Goal: Task Accomplishment & Management: Complete application form

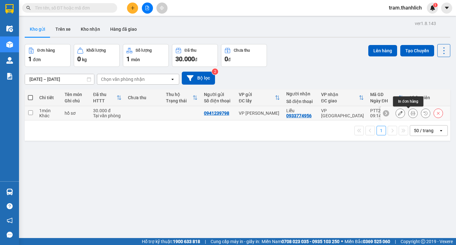
click at [410, 114] on icon at bounding box center [412, 113] width 4 height 4
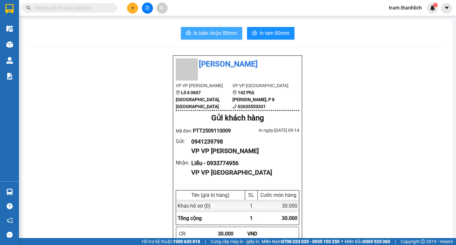
click at [227, 36] on span "In biên nhận 80mm" at bounding box center [215, 33] width 44 height 8
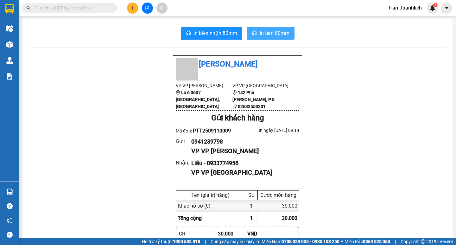
click at [275, 38] on button "In tem 80mm" at bounding box center [270, 33] width 47 height 13
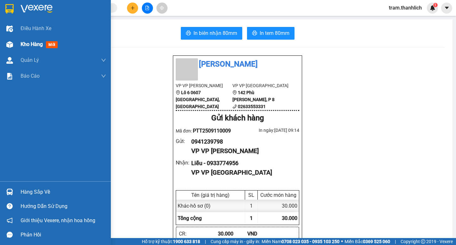
click at [14, 41] on div at bounding box center [9, 44] width 11 height 11
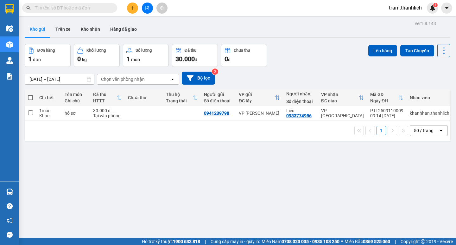
click at [128, 5] on button at bounding box center [132, 8] width 11 height 11
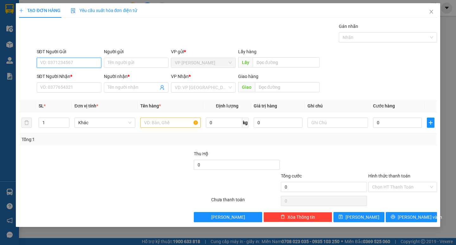
click at [57, 61] on input "SĐT Người Gửi" at bounding box center [69, 63] width 65 height 10
type input "0967722777"
click at [78, 76] on div "0967722777" at bounding box center [68, 75] width 57 height 7
type input "0902636870"
type input "THẮNG"
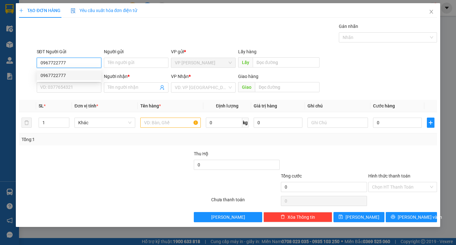
type input "N3 DỐC ĐÁ (PHAN LÂM)"
type input "0967722777"
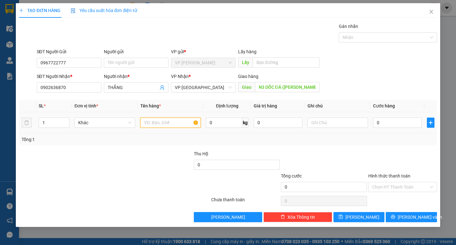
click at [157, 124] on input "text" at bounding box center [170, 122] width 60 height 10
type input "d"
type input "đồ công trình"
click at [348, 130] on td at bounding box center [337, 122] width 65 height 21
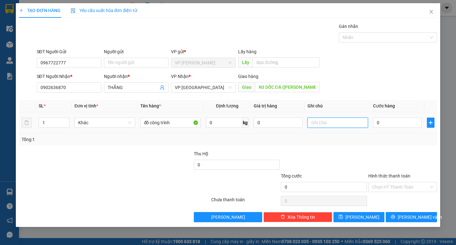
click at [335, 123] on input "text" at bounding box center [337, 122] width 60 height 10
type input "bị vàng"
click at [394, 125] on input "0" at bounding box center [397, 122] width 49 height 10
type input "3"
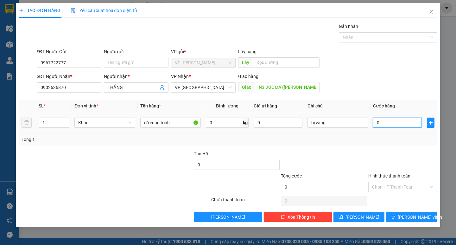
type input "3"
type input "30"
type input "300"
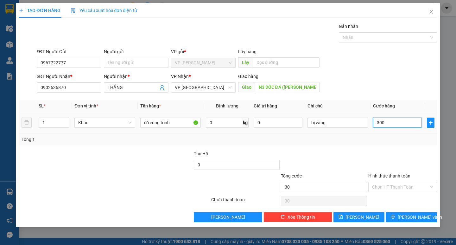
type input "300"
type input "3.000"
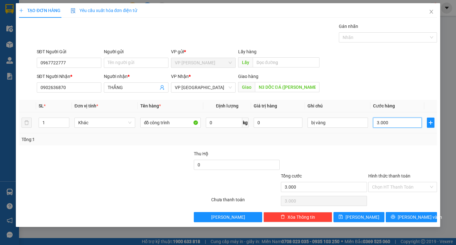
type input "30.000"
click at [388, 188] on input "Hình thức thanh toán" at bounding box center [400, 186] width 57 height 9
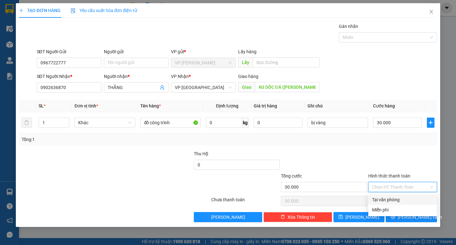
click at [384, 197] on div "Tại văn phòng" at bounding box center [402, 199] width 61 height 7
type input "0"
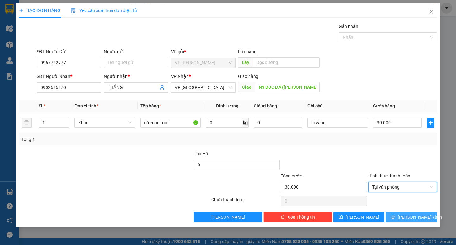
click at [395, 215] on icon "printer" at bounding box center [393, 216] width 4 height 4
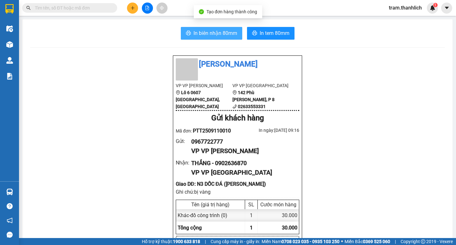
click at [222, 32] on span "In biên nhận 80mm" at bounding box center [215, 33] width 44 height 8
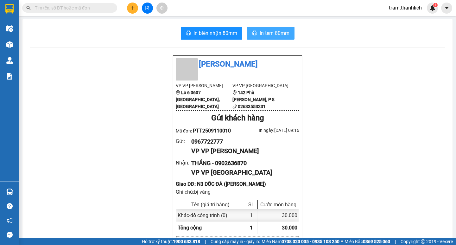
click at [277, 34] on span "In tem 80mm" at bounding box center [274, 33] width 30 height 8
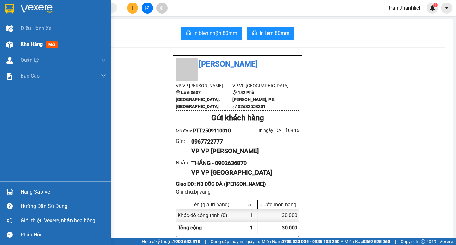
click at [26, 47] on span "Kho hàng" at bounding box center [32, 44] width 22 height 6
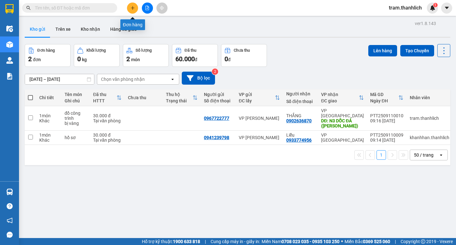
click at [131, 9] on icon "plus" at bounding box center [132, 8] width 4 height 4
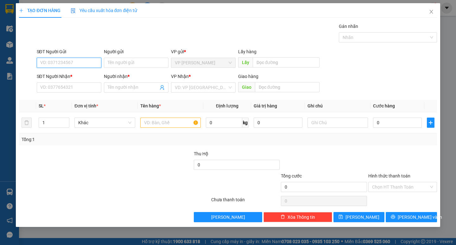
click at [38, 61] on input "SĐT Người Gửi" at bounding box center [69, 63] width 65 height 10
type input "0918493484"
click at [53, 75] on div "0918493484" at bounding box center [68, 75] width 57 height 7
type input "0984268199"
type input "hồng"
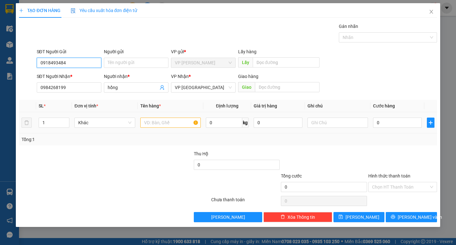
type input "0918493484"
click at [158, 124] on input "text" at bounding box center [170, 122] width 60 height 10
type input "hồ sơ"
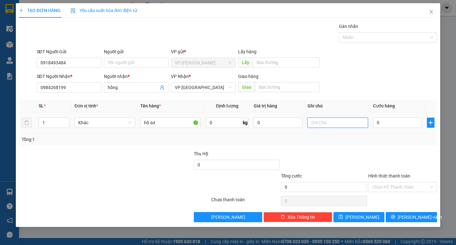
click at [351, 127] on input "text" at bounding box center [337, 122] width 60 height 10
type input "tập"
click at [388, 126] on input "0" at bounding box center [397, 122] width 49 height 10
type input "3"
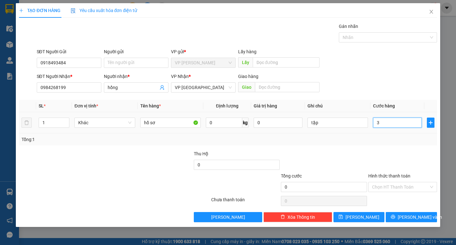
type input "3"
type input "30"
type input "300"
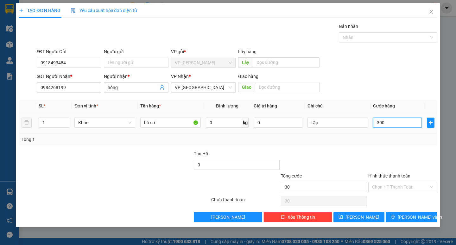
type input "300"
type input "3.000"
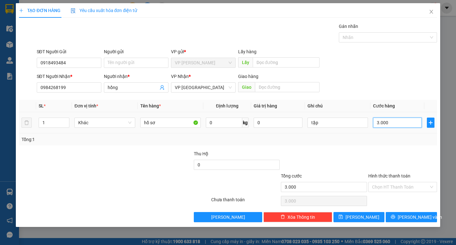
type input "30.000"
click at [390, 188] on input "Hình thức thanh toán" at bounding box center [400, 186] width 57 height 9
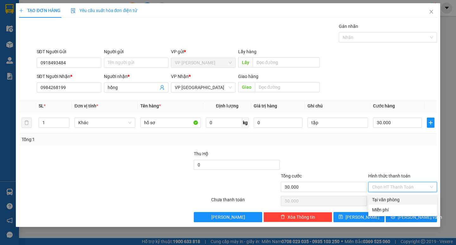
click at [391, 199] on div "Tại văn phòng" at bounding box center [402, 199] width 61 height 7
type input "0"
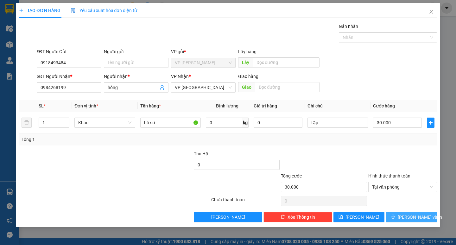
click at [403, 212] on button "[PERSON_NAME] và In" at bounding box center [410, 217] width 51 height 10
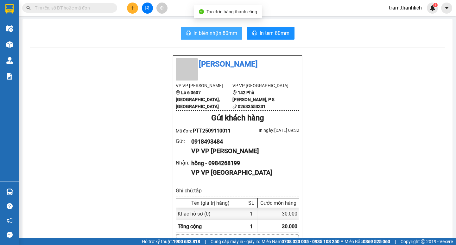
click at [193, 31] on span "In biên nhận 80mm" at bounding box center [215, 33] width 44 height 8
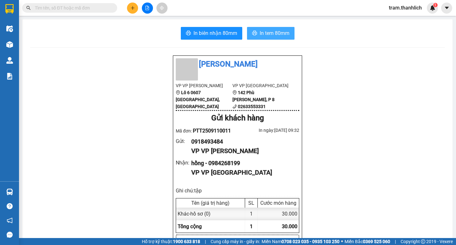
click at [275, 36] on span "In tem 80mm" at bounding box center [274, 33] width 30 height 8
click at [272, 31] on span "In tem 80mm" at bounding box center [274, 33] width 30 height 8
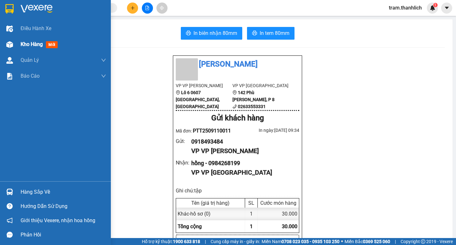
click at [38, 52] on div "Kho hàng mới" at bounding box center [63, 44] width 85 height 16
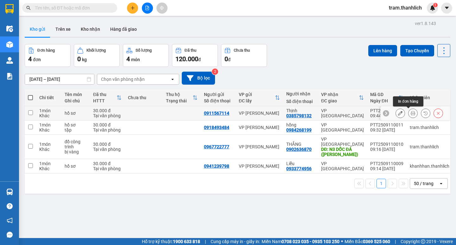
click at [410, 115] on icon at bounding box center [412, 113] width 4 height 4
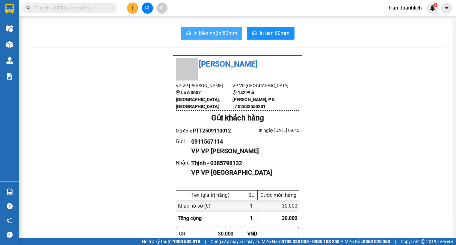
click at [222, 33] on span "In biên nhận 80mm" at bounding box center [215, 33] width 44 height 8
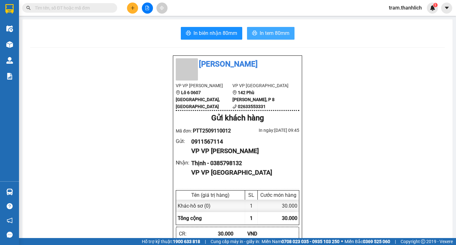
click at [269, 32] on span "In tem 80mm" at bounding box center [274, 33] width 30 height 8
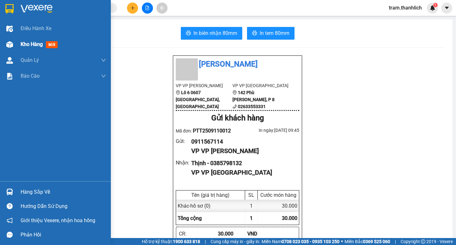
click at [38, 47] on div "Kho hàng mới" at bounding box center [41, 44] width 40 height 8
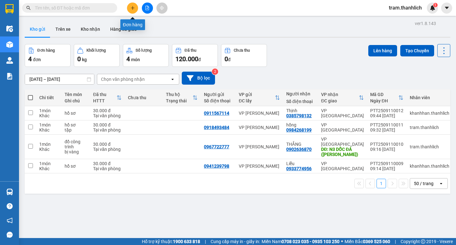
click at [135, 10] on button at bounding box center [132, 8] width 11 height 11
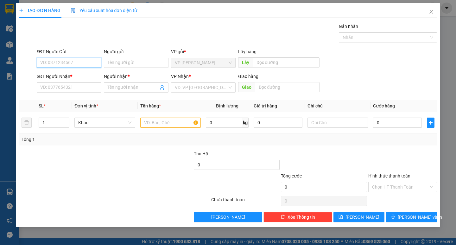
click at [63, 61] on input "SĐT Người Gửi" at bounding box center [69, 63] width 65 height 10
type input "0944526379"
click at [58, 80] on div "0944526379" at bounding box center [69, 75] width 65 height 10
type input "0918784811"
type input "Phượng"
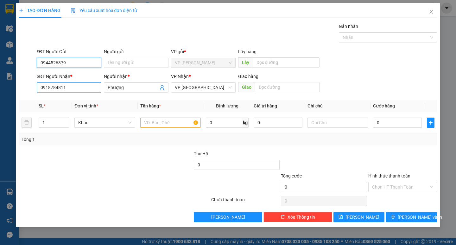
type input "0944526379"
click at [98, 88] on input "0918784811" at bounding box center [69, 87] width 65 height 10
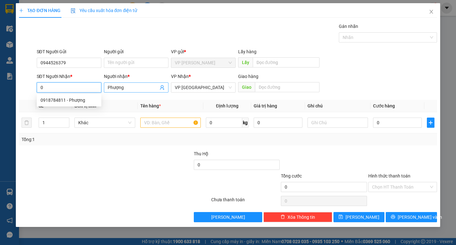
type input "0"
click at [134, 83] on span "Phượng" at bounding box center [136, 87] width 65 height 10
click at [134, 85] on input "Phượng" at bounding box center [133, 87] width 51 height 7
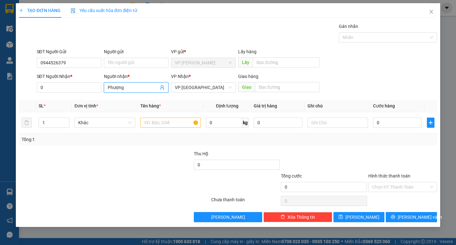
click at [134, 85] on input "Phượng" at bounding box center [133, 87] width 51 height 7
type input "[PERSON_NAME]"
click at [178, 122] on input "text" at bounding box center [170, 122] width 60 height 10
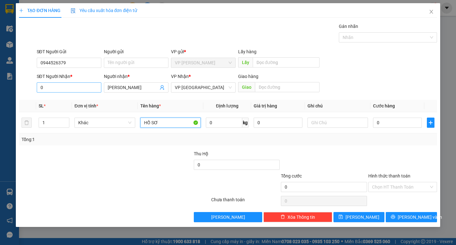
type input "HỒ SƠ"
click at [53, 90] on input "0" at bounding box center [69, 87] width 65 height 10
type input "0917368690"
click at [379, 62] on div "SĐT Người Gửi 0944526379 Người gửi Tên người gửi VP gửi * VP Phan Thiết Lấy hàn…" at bounding box center [236, 59] width 402 height 22
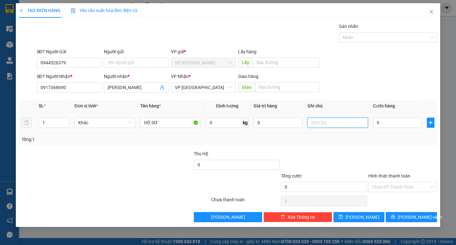
click at [347, 124] on input "text" at bounding box center [337, 122] width 60 height 10
type input "TẬP"
click at [400, 122] on input "0" at bounding box center [397, 122] width 49 height 10
type input "2"
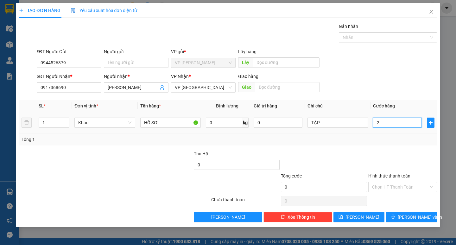
type input "2"
type input "20"
type input "200"
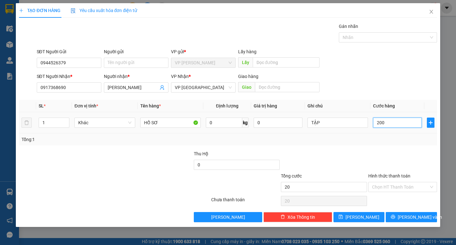
type input "200"
type input "2.000"
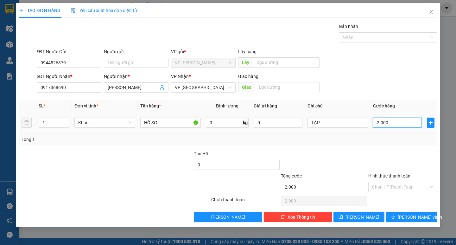
type input "20.000"
click at [412, 188] on input "Hình thức thanh toán" at bounding box center [400, 186] width 57 height 9
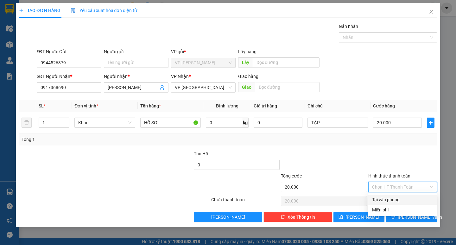
click at [407, 199] on div "Tại văn phòng" at bounding box center [402, 199] width 61 height 7
type input "0"
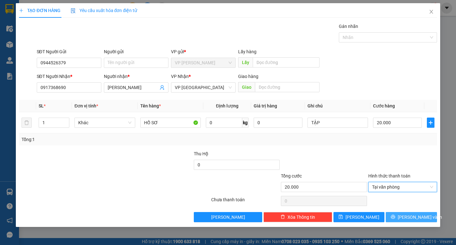
click at [413, 217] on span "[PERSON_NAME] và In" at bounding box center [419, 216] width 44 height 7
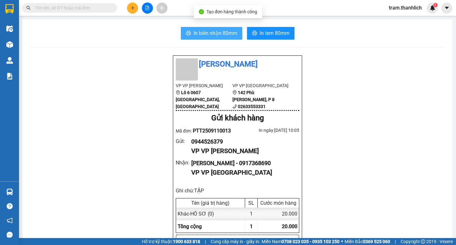
click at [210, 33] on span "In biên nhận 80mm" at bounding box center [215, 33] width 44 height 8
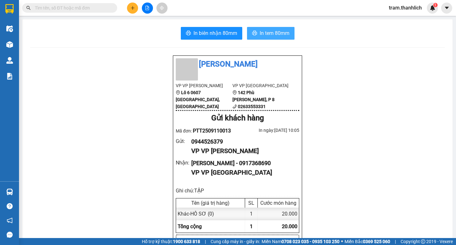
click at [265, 34] on span "In tem 80mm" at bounding box center [274, 33] width 30 height 8
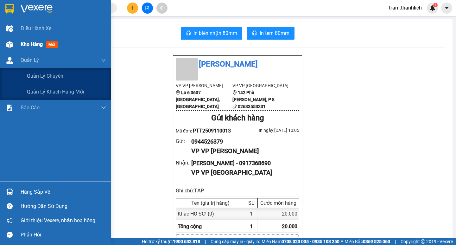
click at [12, 51] on div "Kho hàng mới" at bounding box center [55, 44] width 111 height 16
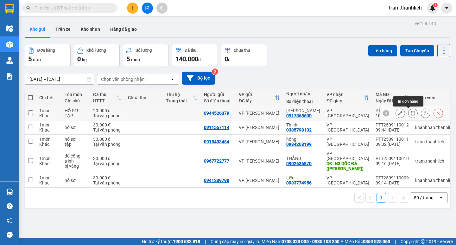
click at [408, 114] on button at bounding box center [412, 113] width 9 height 11
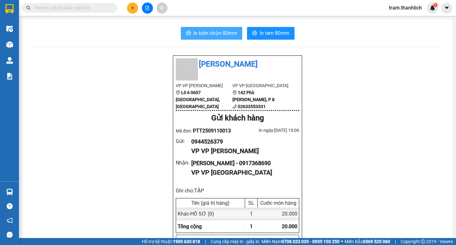
click at [214, 29] on button "In biên nhận 80mm" at bounding box center [211, 33] width 61 height 13
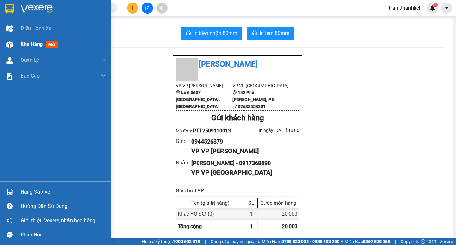
click at [29, 46] on span "Kho hàng" at bounding box center [32, 44] width 22 height 6
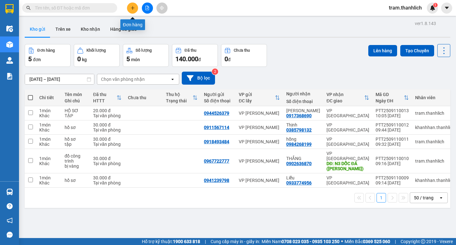
click at [133, 10] on button at bounding box center [132, 8] width 11 height 11
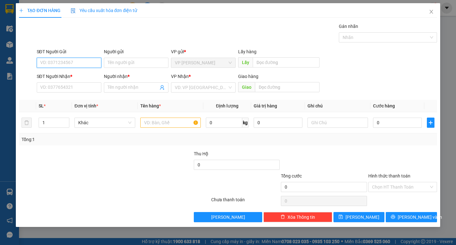
click at [88, 62] on input "SĐT Người Gửi" at bounding box center [69, 63] width 65 height 10
click at [81, 76] on div "0937924707" at bounding box center [68, 75] width 57 height 7
type input "0937924707"
type input "0984496096"
type input "Chi"
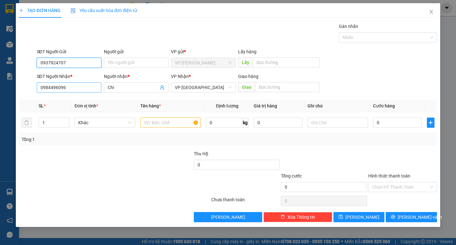
type input "0937924707"
click at [71, 92] on input "0984496096" at bounding box center [69, 87] width 65 height 10
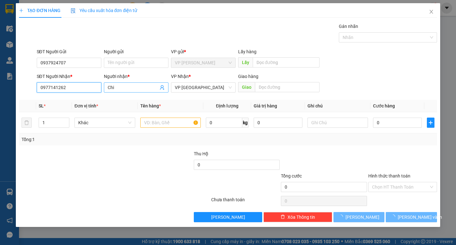
type input "0977141262"
click at [124, 84] on span "Chi" at bounding box center [136, 87] width 65 height 10
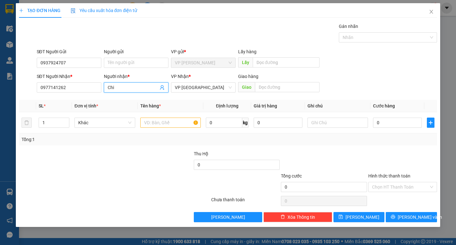
click at [124, 87] on input "Chi" at bounding box center [133, 87] width 51 height 7
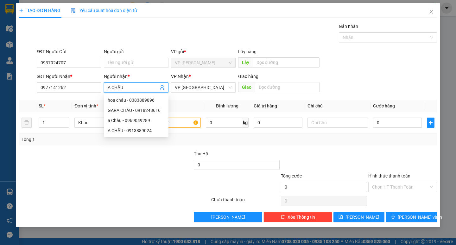
type input "A CHÂU"
click at [414, 96] on div "Transit Pickup Surcharge Ids Transit Deliver Surcharge Ids Transit Deliver Surc…" at bounding box center [227, 122] width 417 height 199
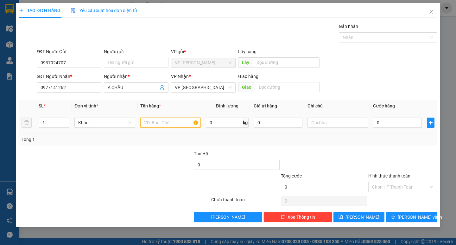
click at [181, 121] on input "text" at bounding box center [170, 122] width 60 height 10
type input "HỒ SƠ"
click at [392, 123] on input "0" at bounding box center [397, 122] width 49 height 10
type input "3"
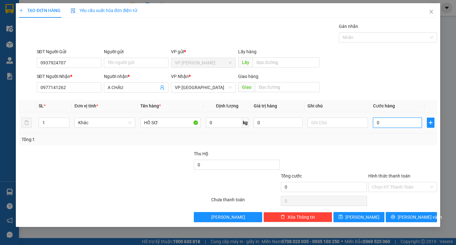
type input "3"
type input "30"
type input "300"
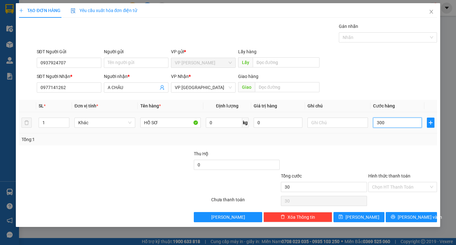
type input "300"
type input "3.000"
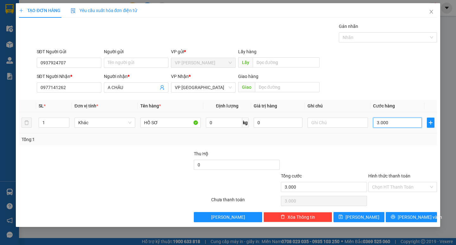
type input "30.000"
type input "300.000"
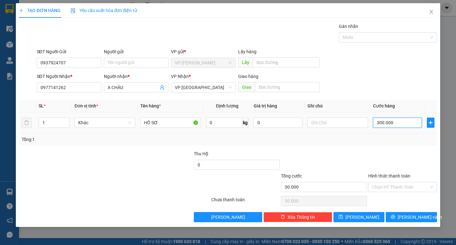
type input "300.000"
type input "30.000"
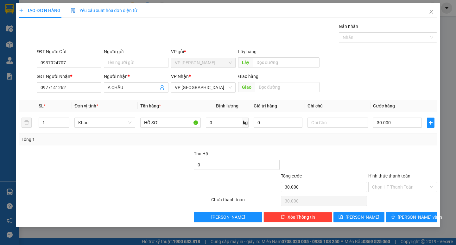
click at [406, 192] on div "Hình thức thanh toán Chọn HT Thanh Toán" at bounding box center [402, 183] width 69 height 22
drag, startPoint x: 400, startPoint y: 189, endPoint x: 395, endPoint y: 199, distance: 11.5
click at [400, 189] on input "Hình thức thanh toán" at bounding box center [400, 186] width 57 height 9
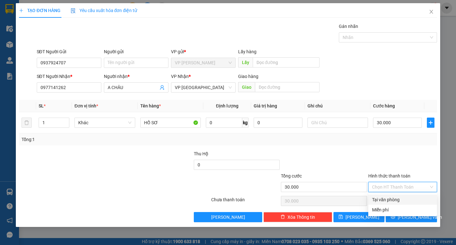
click at [394, 200] on div "Tại văn phòng" at bounding box center [402, 199] width 61 height 7
type input "0"
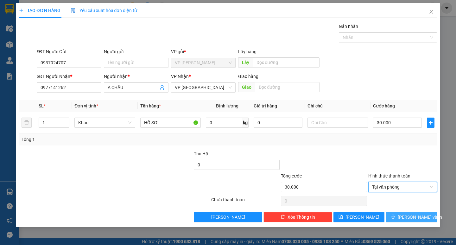
click at [395, 217] on icon "printer" at bounding box center [392, 216] width 4 height 4
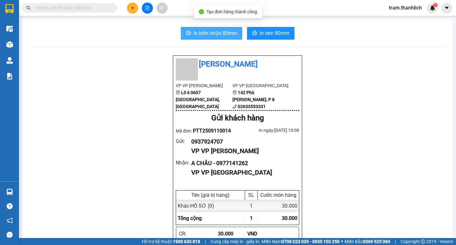
click at [207, 35] on span "In biên nhận 80mm" at bounding box center [215, 33] width 44 height 8
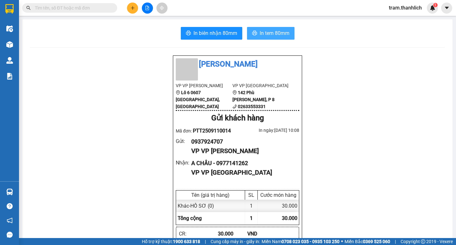
click at [279, 34] on span "In tem 80mm" at bounding box center [274, 33] width 30 height 8
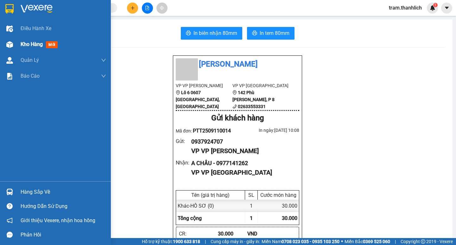
click at [25, 41] on span "Kho hàng" at bounding box center [32, 44] width 22 height 6
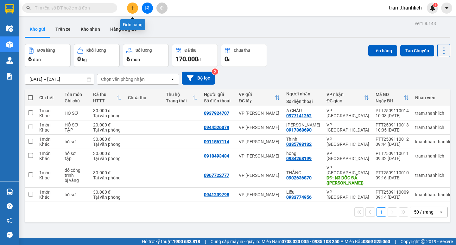
click at [134, 10] on button at bounding box center [132, 8] width 11 height 11
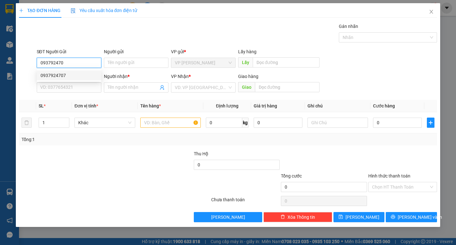
click at [67, 77] on div "0937924707" at bounding box center [68, 75] width 57 height 7
type input "0937924707"
type input "0977141262"
type input "A CHÂU"
type input "0937924707"
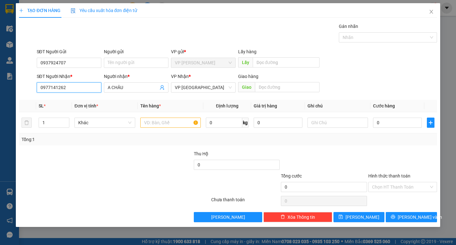
click at [69, 91] on input "0977141262" at bounding box center [69, 87] width 65 height 10
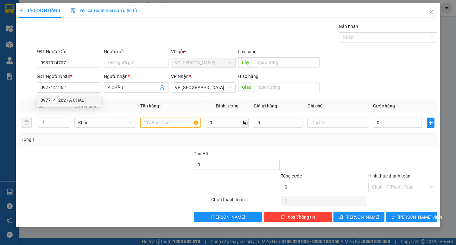
click at [350, 71] on form "SĐT Người Gửi 0937924707 Người gửi Tên người gửi VP gửi * VP Phan Thiết Lấy hàn…" at bounding box center [227, 71] width 417 height 47
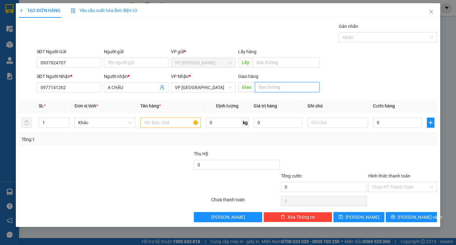
click at [286, 87] on input "text" at bounding box center [287, 87] width 65 height 10
type input "36 TRẦN PHÚ"
click at [189, 120] on input "text" at bounding box center [170, 122] width 60 height 10
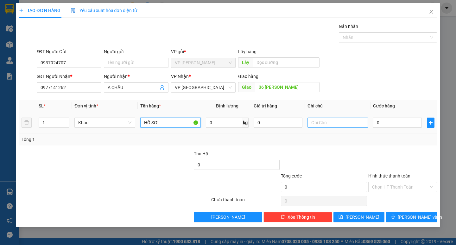
type input "HỒ SƠ"
click at [357, 121] on input "text" at bounding box center [337, 122] width 60 height 10
type input "GIAO TẬN NƠI"
click at [396, 123] on input "0" at bounding box center [397, 122] width 49 height 10
type input "5"
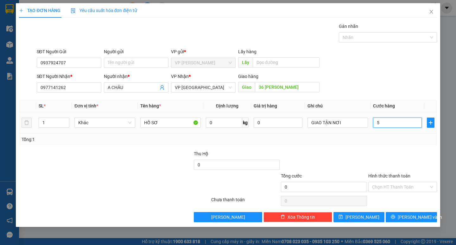
type input "5"
type input "50"
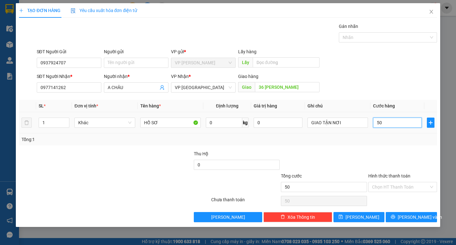
type input "500"
type input "5.000"
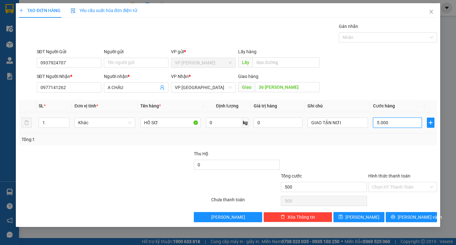
type input "5.000"
type input "50.000"
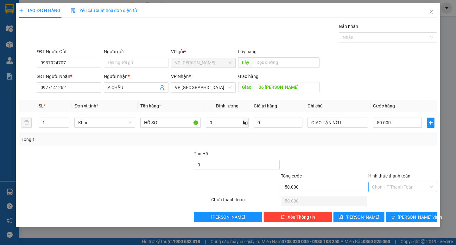
click at [406, 189] on input "Hình thức thanh toán" at bounding box center [400, 186] width 57 height 9
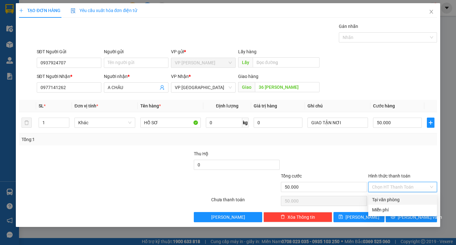
click at [404, 201] on div "Tại văn phòng" at bounding box center [402, 199] width 61 height 7
type input "0"
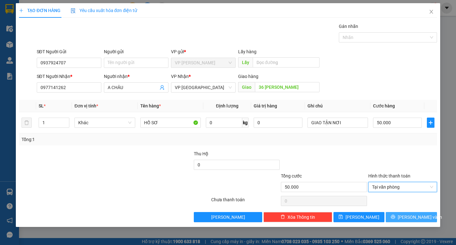
click at [414, 217] on span "[PERSON_NAME] và In" at bounding box center [419, 216] width 44 height 7
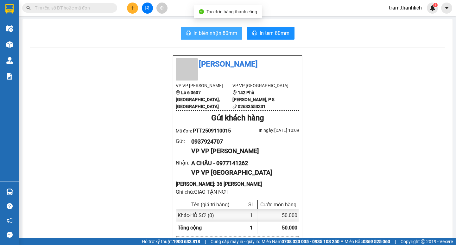
click at [209, 31] on span "In biên nhận 80mm" at bounding box center [215, 33] width 44 height 8
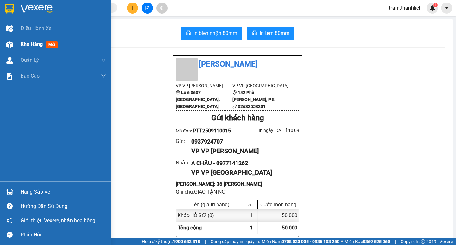
click at [34, 49] on div "Kho hàng mới" at bounding box center [63, 44] width 85 height 16
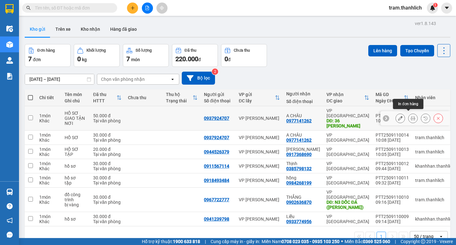
click at [410, 116] on button at bounding box center [412, 118] width 9 height 11
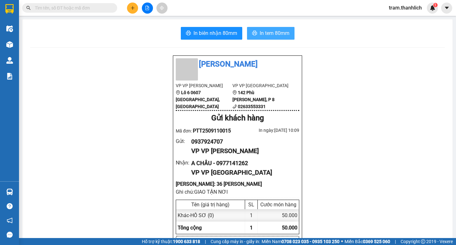
click at [278, 37] on button "In tem 80mm" at bounding box center [270, 33] width 47 height 13
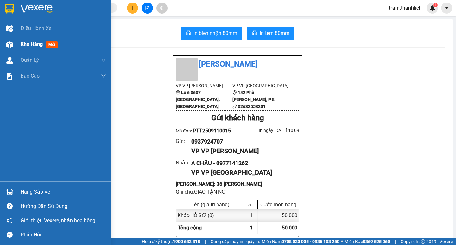
click at [15, 47] on div at bounding box center [9, 44] width 11 height 11
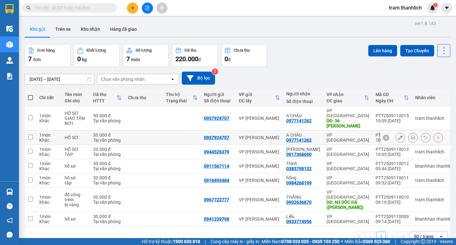
click at [436, 135] on icon at bounding box center [438, 137] width 4 height 4
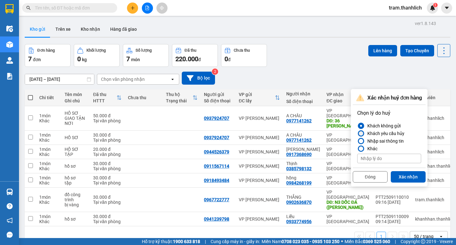
click at [360, 134] on div at bounding box center [360, 133] width 4 height 4
click at [357, 133] on input "Khách yêu cầu hủy" at bounding box center [357, 133] width 0 height 0
click at [404, 171] on button "Xác nhận" at bounding box center [407, 176] width 35 height 11
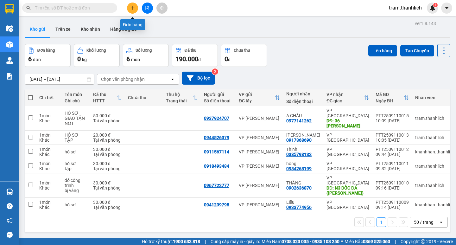
click at [133, 5] on button at bounding box center [132, 8] width 11 height 11
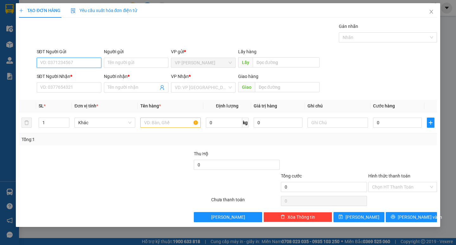
click at [69, 58] on input "SĐT Người Gửi" at bounding box center [69, 63] width 65 height 10
type input "0966873787"
click at [74, 90] on input "SĐT Người Nhận *" at bounding box center [69, 87] width 65 height 10
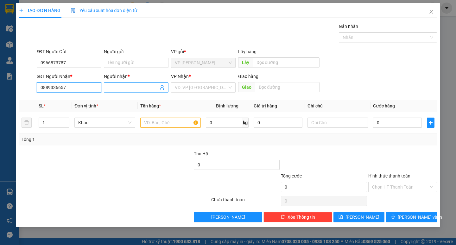
type input "0889336657"
click at [118, 88] on input "Người nhận *" at bounding box center [133, 87] width 51 height 7
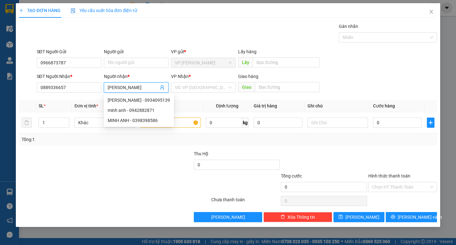
type input "[PERSON_NAME]"
click at [394, 66] on div "SĐT Người Gửi 0966873787 Người gửi Tên người gửi VP gửi * VP Phan Thiết Lấy hàn…" at bounding box center [236, 59] width 402 height 22
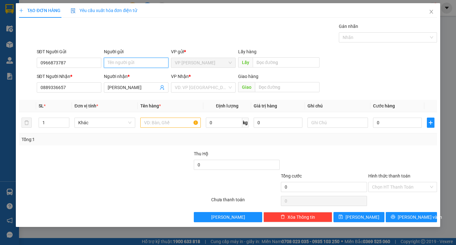
click at [145, 63] on input "Người gửi" at bounding box center [136, 63] width 65 height 10
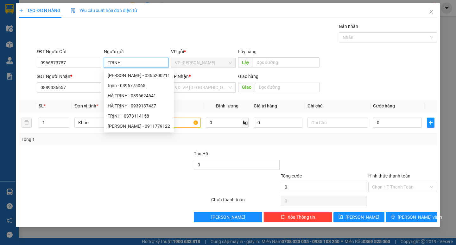
type input "TRỊNH"
click at [431, 55] on div "SĐT Người Gửi 0966873787 Người gửi TRỊNH VP gửi * VP Phan Thiết Lấy hàng Lấy" at bounding box center [236, 59] width 402 height 22
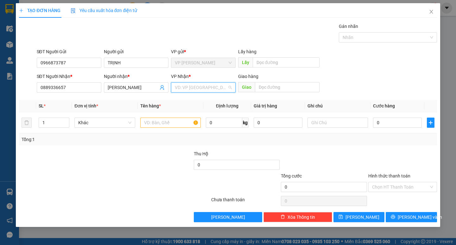
click at [224, 84] on input "search" at bounding box center [201, 87] width 53 height 9
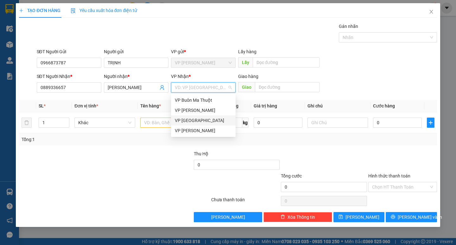
click at [201, 118] on div "VP [GEOGRAPHIC_DATA]" at bounding box center [203, 120] width 57 height 7
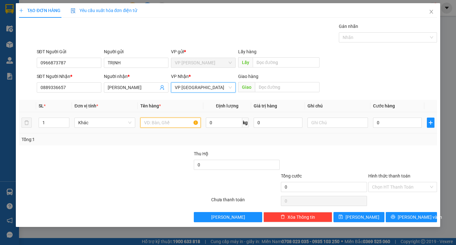
click at [174, 123] on input "text" at bounding box center [170, 122] width 60 height 10
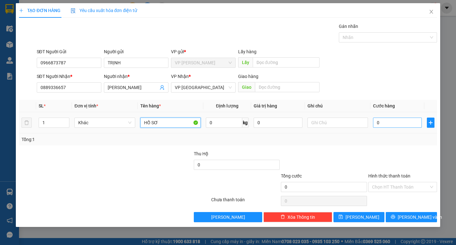
type input "HỒ SƠ"
type input "3"
type input "30"
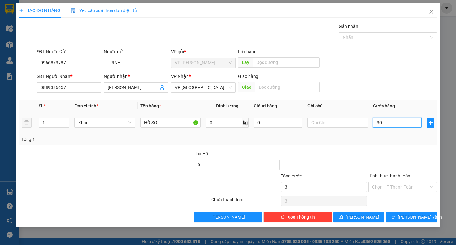
type input "30"
type input "300"
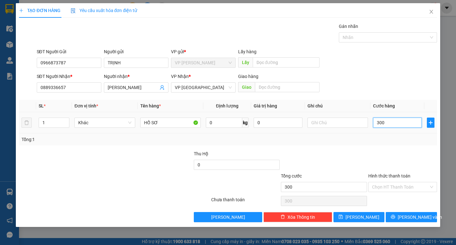
type input "3.000"
type input "30.000"
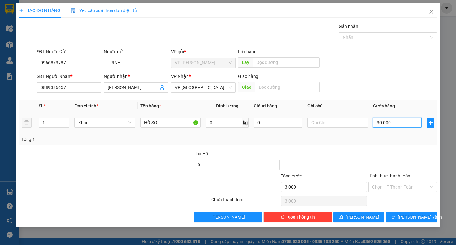
type input "30.000"
type input "300.000"
type input "30.000"
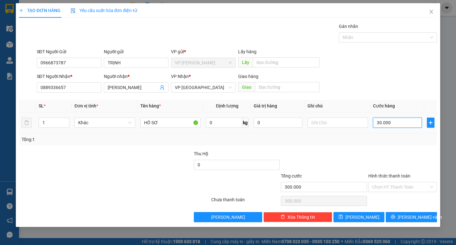
type input "30.000"
click at [411, 220] on span "[PERSON_NAME] và In" at bounding box center [419, 216] width 44 height 7
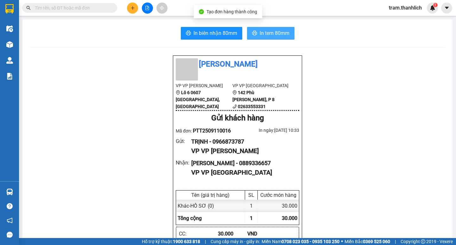
click at [283, 33] on span "In tem 80mm" at bounding box center [274, 33] width 30 height 8
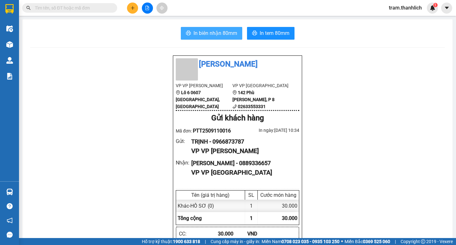
click at [223, 35] on span "In biên nhận 80mm" at bounding box center [215, 33] width 44 height 8
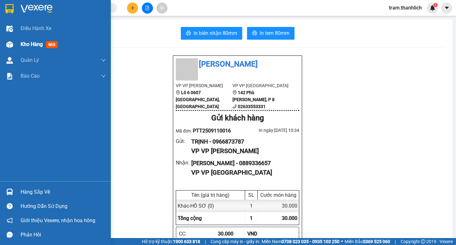
click at [26, 47] on span "Kho hàng" at bounding box center [32, 44] width 22 height 6
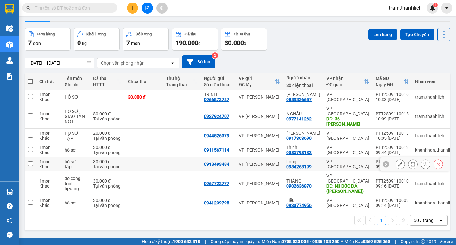
scroll to position [29, 0]
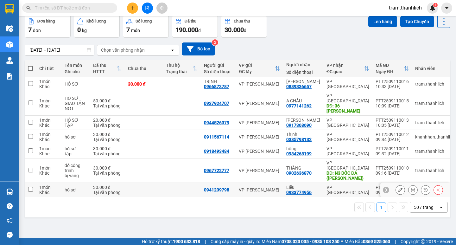
drag, startPoint x: 210, startPoint y: 179, endPoint x: 234, endPoint y: 3, distance: 177.6
click at [234, 3] on div "Kết quả tìm kiếm ( 0 ) Bộ lọc No Data tram.thanhlich 1" at bounding box center [228, 8] width 456 height 16
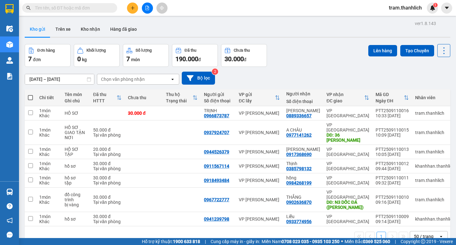
click at [75, 8] on input "text" at bounding box center [72, 7] width 75 height 7
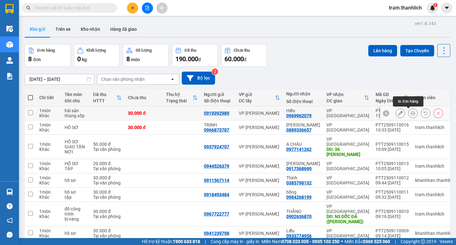
click at [410, 113] on button at bounding box center [412, 113] width 9 height 11
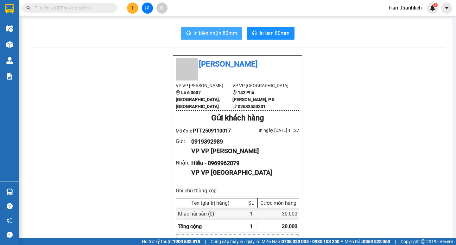
click at [219, 36] on span "In biên nhận 80mm" at bounding box center [215, 33] width 44 height 8
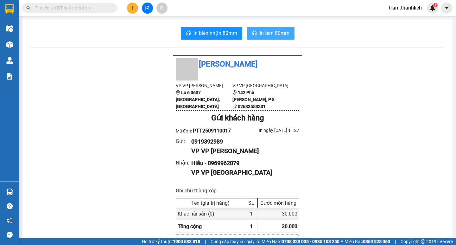
click at [274, 35] on span "In tem 80mm" at bounding box center [274, 33] width 30 height 8
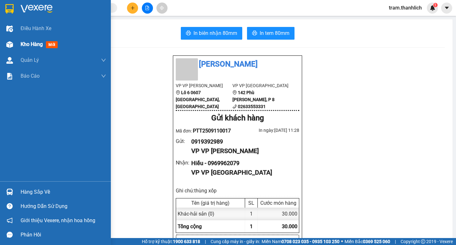
click at [33, 43] on span "Kho hàng" at bounding box center [32, 44] width 22 height 6
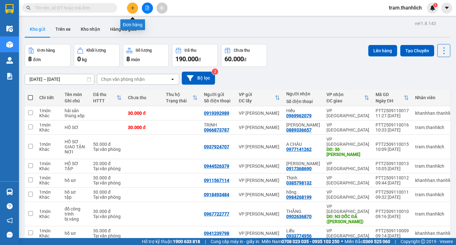
click at [130, 9] on icon "plus" at bounding box center [132, 8] width 4 height 4
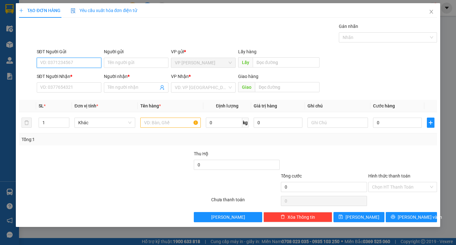
click at [79, 59] on input "SĐT Người Gửi" at bounding box center [69, 63] width 65 height 10
type input "0818050504"
click at [87, 75] on div "0818050504 - thanh" at bounding box center [68, 75] width 57 height 7
type input "thanh"
type input "0377000097"
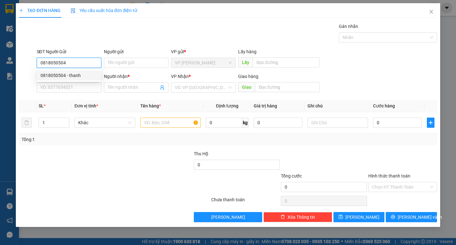
type input "TIẾN"
type input "0818050504"
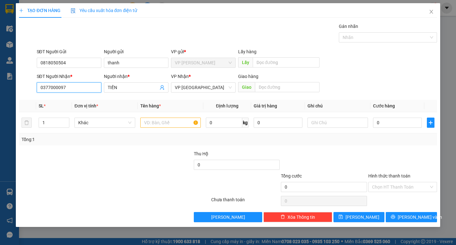
click at [99, 87] on input "0377000097" at bounding box center [69, 87] width 65 height 10
type input "0839357392"
click at [142, 88] on input "TIẾN" at bounding box center [133, 87] width 51 height 7
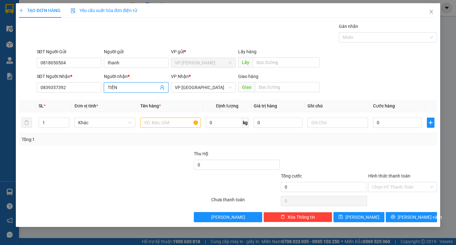
click at [142, 88] on input "TIẾN" at bounding box center [133, 87] width 51 height 7
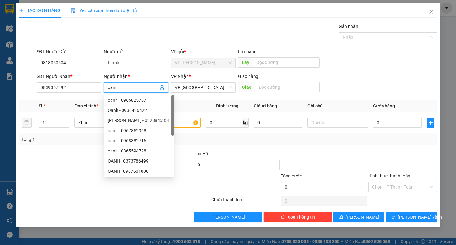
type input "oanh"
click at [399, 62] on div "SĐT Người Gửi 0818050504 Người gửi thanh VP gửi * VP Phan Thiết Lấy hàng Lấy" at bounding box center [236, 59] width 402 height 22
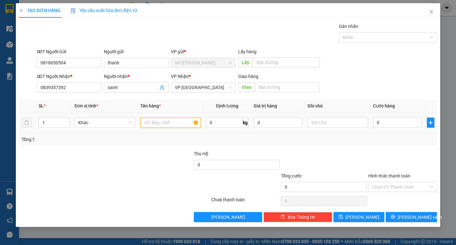
click at [170, 123] on input "text" at bounding box center [170, 122] width 60 height 10
type input "hải sản"
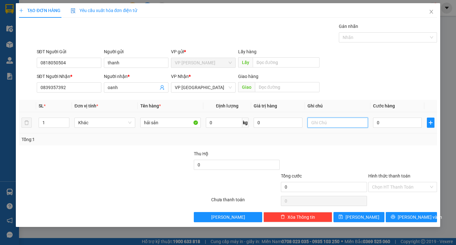
click at [309, 121] on input "text" at bounding box center [337, 122] width 60 height 10
type input "thùng xốp"
click at [391, 125] on input "0" at bounding box center [397, 122] width 49 height 10
type input "4"
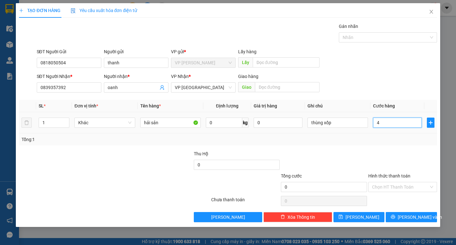
type input "4"
type input "40"
type input "400"
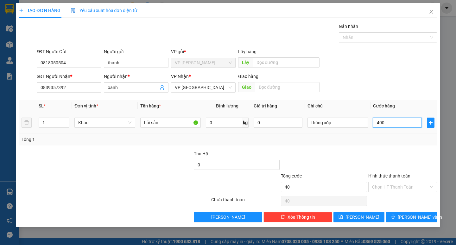
type input "400"
type input "4.000"
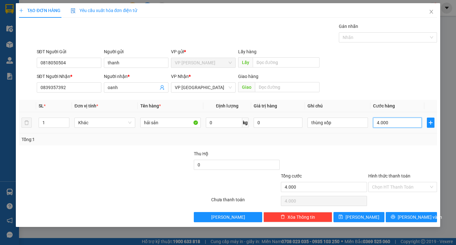
type input "40.000"
click at [413, 214] on span "[PERSON_NAME] và In" at bounding box center [419, 216] width 44 height 7
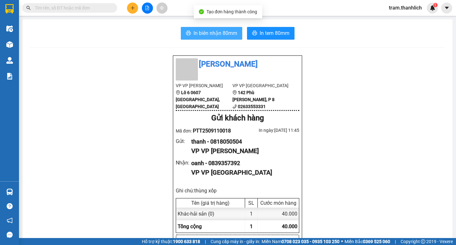
click at [213, 37] on button "In biên nhận 80mm" at bounding box center [211, 33] width 61 height 13
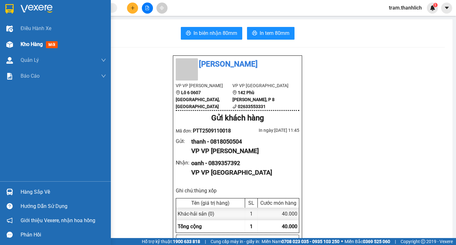
click at [14, 46] on div at bounding box center [9, 44] width 11 height 11
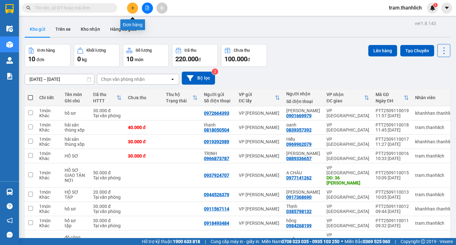
click at [131, 13] on button at bounding box center [132, 8] width 11 height 11
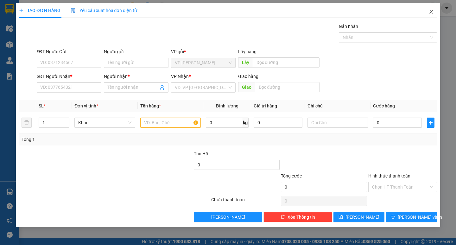
click at [429, 10] on icon "close" at bounding box center [430, 11] width 5 height 5
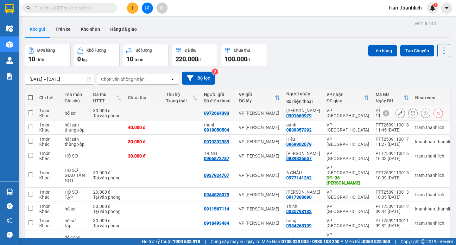
click at [410, 114] on icon at bounding box center [412, 113] width 4 height 4
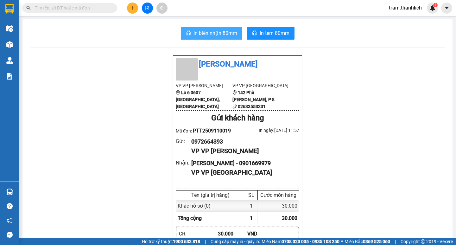
click at [212, 32] on span "In biên nhận 80mm" at bounding box center [215, 33] width 44 height 8
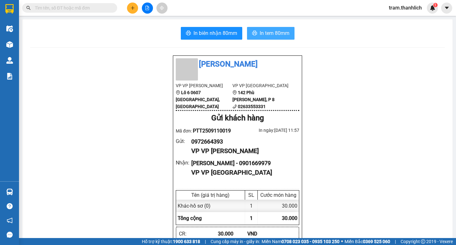
click at [280, 37] on span "In tem 80mm" at bounding box center [274, 33] width 30 height 8
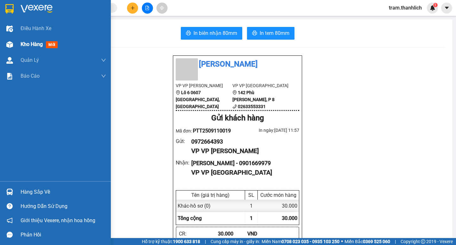
click at [25, 40] on div "Kho hàng mới" at bounding box center [41, 44] width 40 height 8
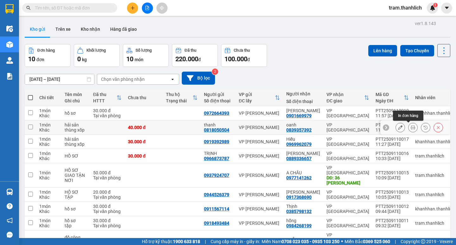
click at [411, 127] on button at bounding box center [412, 127] width 9 height 11
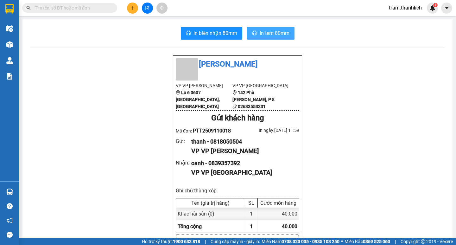
click at [274, 39] on button "In tem 80mm" at bounding box center [270, 33] width 47 height 13
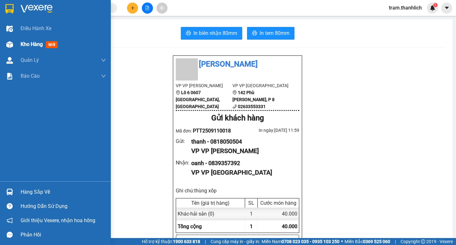
click at [17, 43] on div "Kho hàng mới" at bounding box center [55, 44] width 111 height 16
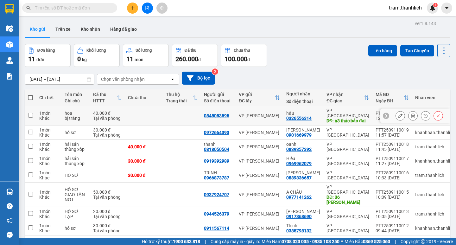
click at [410, 113] on icon at bounding box center [412, 115] width 4 height 4
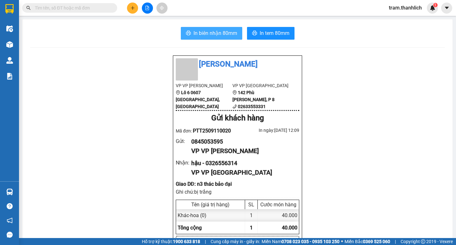
click at [228, 34] on span "In biên nhận 80mm" at bounding box center [215, 33] width 44 height 8
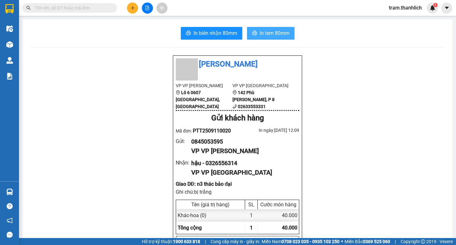
click at [273, 30] on span "In tem 80mm" at bounding box center [274, 33] width 30 height 8
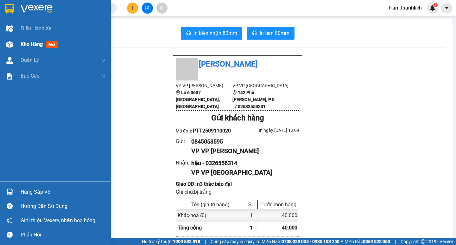
click at [23, 50] on div "Kho hàng mới" at bounding box center [63, 44] width 85 height 16
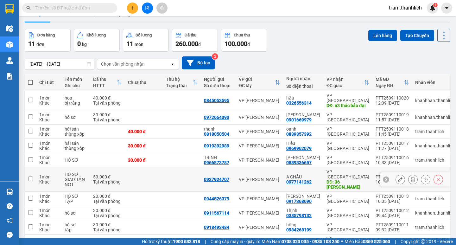
scroll to position [0, 0]
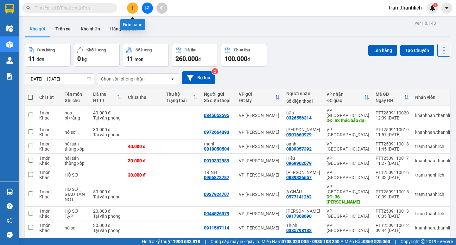
click at [133, 10] on button at bounding box center [132, 8] width 11 height 11
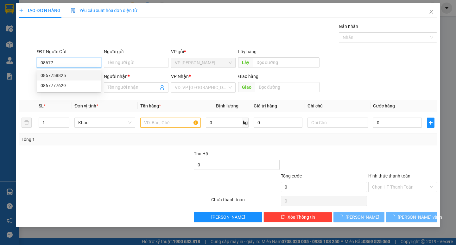
click at [83, 73] on div "0867758825" at bounding box center [68, 75] width 57 height 7
type input "0867758825"
type input "0387615189"
type input "chị liên"
type input "đức trọng"
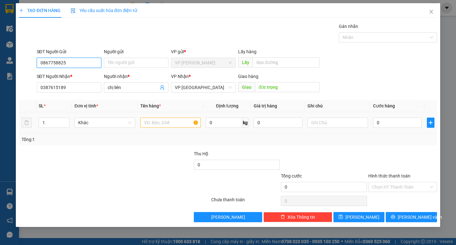
type input "0867758825"
click at [162, 122] on input "text" at bounding box center [170, 122] width 60 height 10
type input "hs"
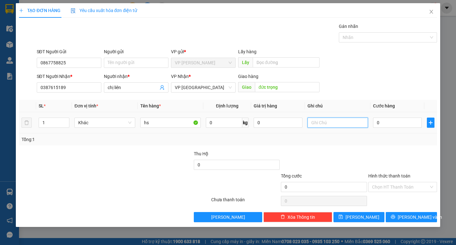
click at [320, 125] on input "text" at bounding box center [337, 122] width 60 height 10
type input "t"
click at [333, 126] on input "text" at bounding box center [337, 122] width 60 height 10
type input "thùng xốp"
click at [395, 124] on input "0" at bounding box center [397, 122] width 49 height 10
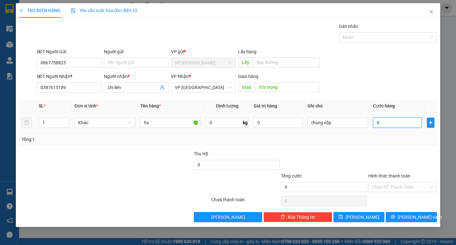
type input "5"
type input "50"
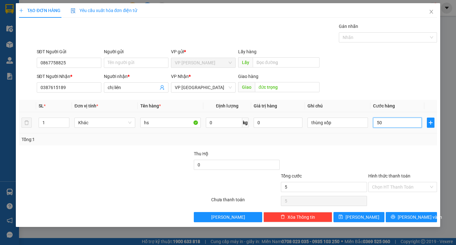
type input "50"
type input "500"
type input "5.000"
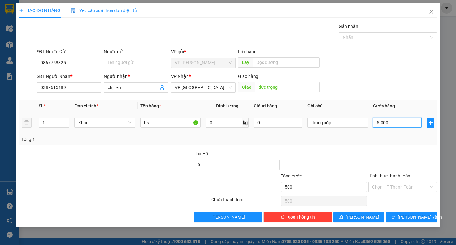
type input "5.000"
type input "50.000"
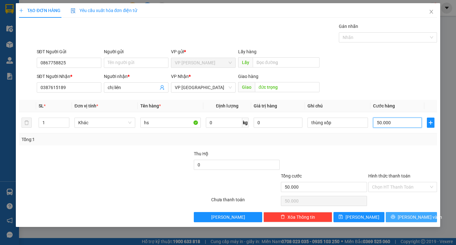
type input "50.000"
click at [417, 217] on span "[PERSON_NAME] và In" at bounding box center [419, 216] width 44 height 7
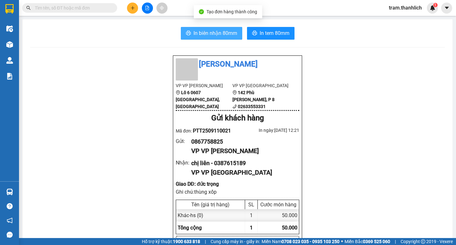
click at [206, 33] on span "In biên nhận 80mm" at bounding box center [215, 33] width 44 height 8
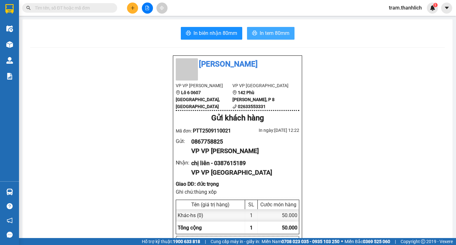
click at [277, 31] on span "In tem 80mm" at bounding box center [274, 33] width 30 height 8
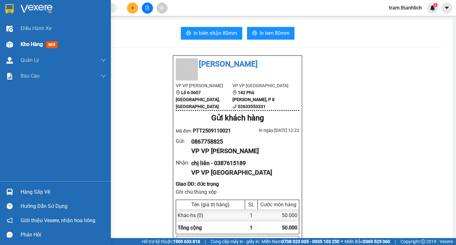
click at [18, 46] on div "Kho hàng mới" at bounding box center [55, 44] width 111 height 16
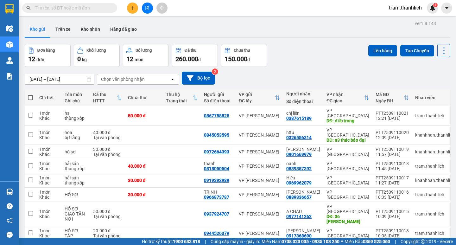
click at [128, 11] on button at bounding box center [132, 8] width 11 height 11
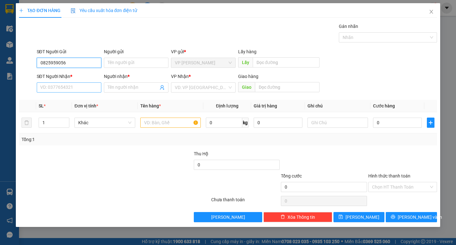
type input "0825959056"
click at [66, 86] on input "SĐT Người Nhận *" at bounding box center [69, 87] width 65 height 10
type input "0946334775"
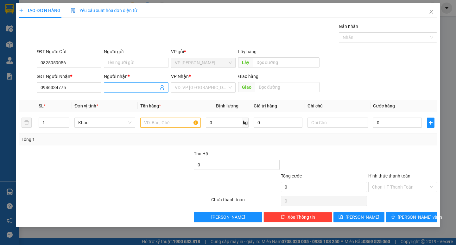
click at [114, 86] on input "Người nhận *" at bounding box center [133, 87] width 51 height 7
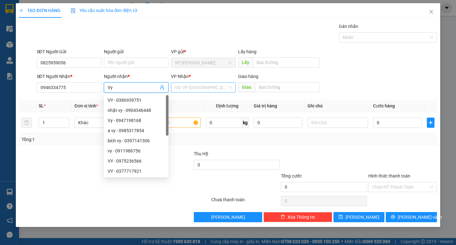
type input "Vy"
click at [214, 83] on input "search" at bounding box center [201, 87] width 53 height 9
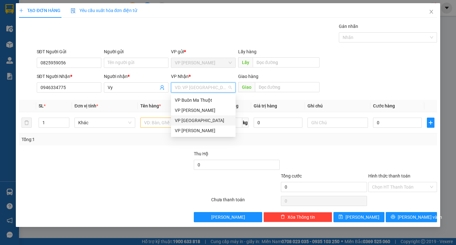
click at [196, 124] on div "VP [GEOGRAPHIC_DATA]" at bounding box center [203, 120] width 65 height 10
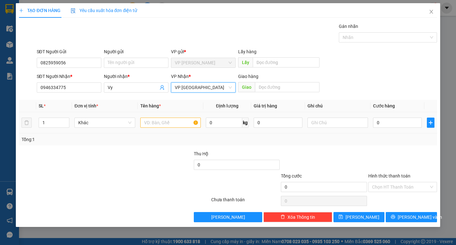
click at [165, 131] on td at bounding box center [170, 122] width 65 height 21
click at [171, 125] on input "text" at bounding box center [170, 122] width 60 height 10
type input "mực"
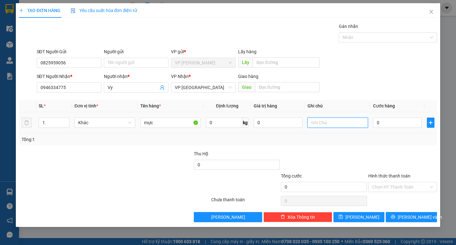
click at [331, 123] on input "text" at bounding box center [337, 122] width 60 height 10
type input "bị xanh"
click at [385, 124] on input "0" at bounding box center [397, 122] width 49 height 10
type input "4"
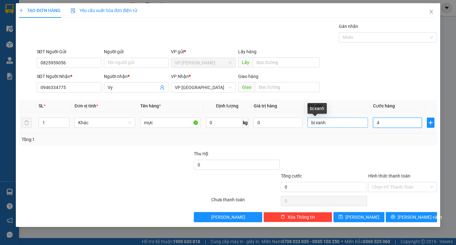
type input "4"
type input "40"
type input "400"
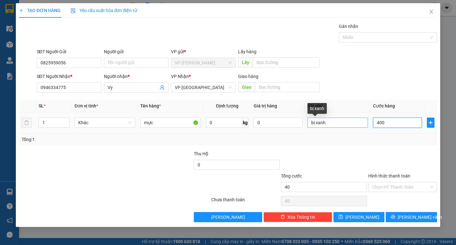
type input "400"
type input "4.000"
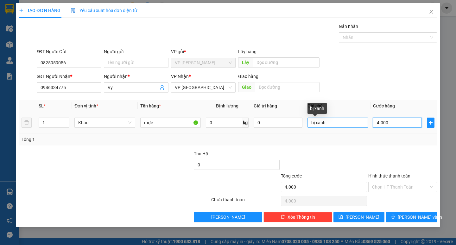
type input "40.000"
type input "400.000"
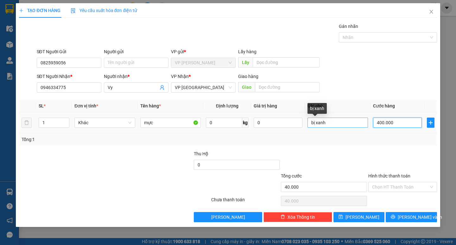
type input "400.000"
type input "40.000"
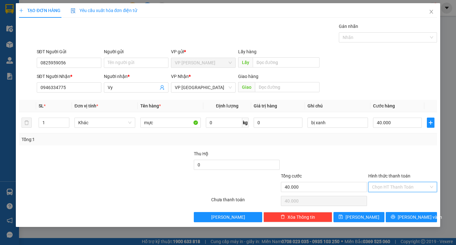
click at [386, 188] on input "Hình thức thanh toán" at bounding box center [400, 186] width 57 height 9
click at [384, 198] on div "Tại văn phòng" at bounding box center [402, 199] width 61 height 7
type input "0"
click at [395, 215] on icon "printer" at bounding box center [393, 216] width 4 height 4
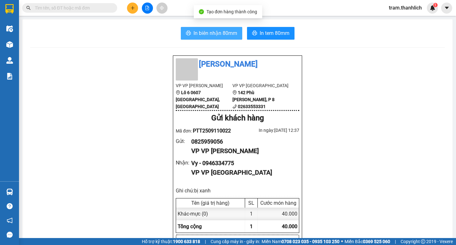
click at [223, 31] on span "In biên nhận 80mm" at bounding box center [215, 33] width 44 height 8
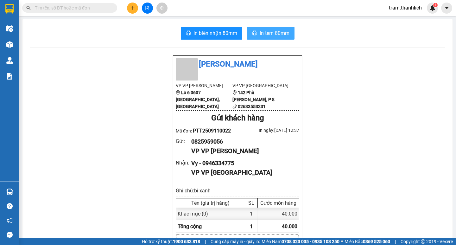
click at [277, 37] on button "In tem 80mm" at bounding box center [270, 33] width 47 height 13
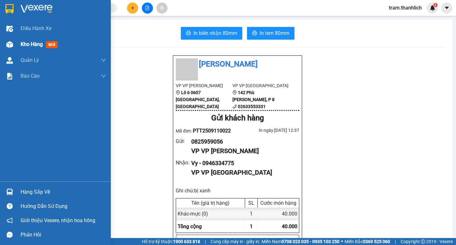
click at [10, 39] on div at bounding box center [9, 44] width 11 height 11
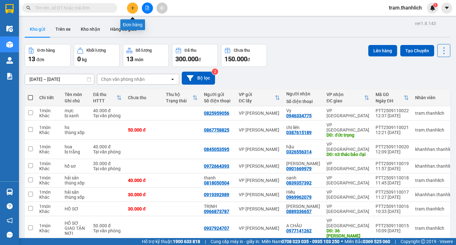
click at [134, 6] on icon "plus" at bounding box center [132, 8] width 4 height 4
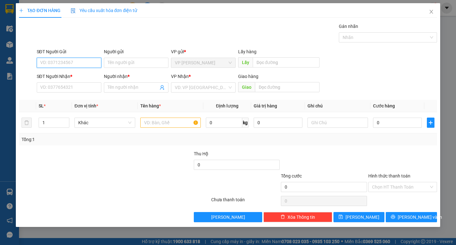
click at [64, 63] on input "SĐT Người Gửi" at bounding box center [69, 63] width 65 height 10
type input "0989474039"
click at [71, 87] on input "SĐT Người Nhận *" at bounding box center [69, 87] width 65 height 10
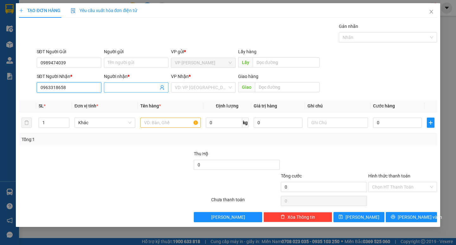
type input "0963318658"
click at [121, 82] on span at bounding box center [136, 87] width 65 height 10
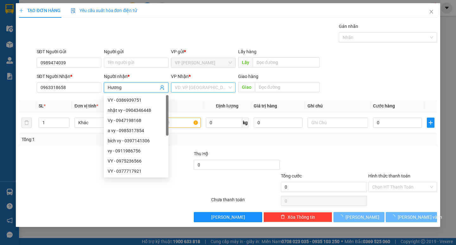
type input "Hương"
click at [200, 86] on input "search" at bounding box center [201, 87] width 53 height 9
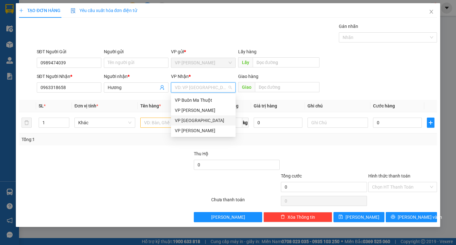
click at [199, 120] on div "VP [GEOGRAPHIC_DATA]" at bounding box center [203, 120] width 57 height 7
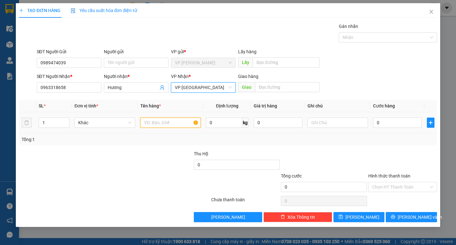
click at [166, 121] on input "text" at bounding box center [170, 122] width 60 height 10
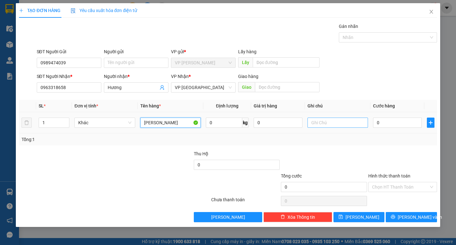
type input "[PERSON_NAME]"
click at [335, 127] on input "text" at bounding box center [337, 122] width 60 height 10
type input "thùng giấy"
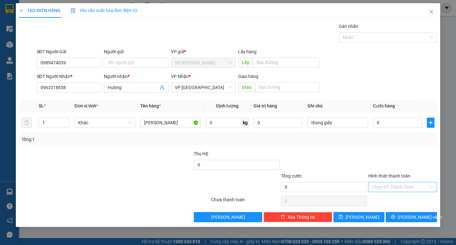
click at [391, 189] on input "Hình thức thanh toán" at bounding box center [400, 186] width 57 height 9
click at [388, 210] on div "Miễn phí" at bounding box center [402, 209] width 61 height 7
click at [412, 219] on span "[PERSON_NAME] và In" at bounding box center [419, 216] width 44 height 7
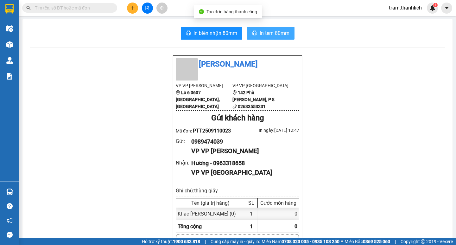
click at [271, 38] on button "In tem 80mm" at bounding box center [270, 33] width 47 height 13
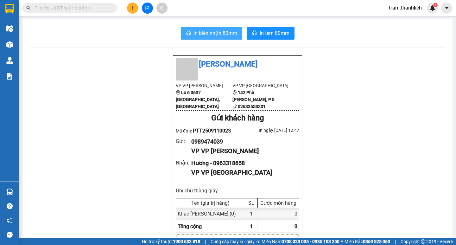
click at [203, 33] on span "In biên nhận 80mm" at bounding box center [215, 33] width 44 height 8
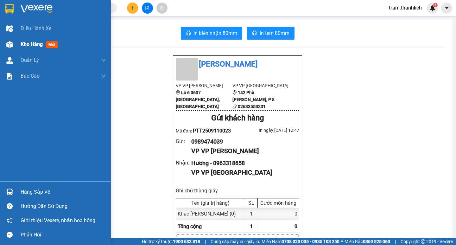
click at [16, 37] on div "Kho hàng mới" at bounding box center [55, 44] width 111 height 16
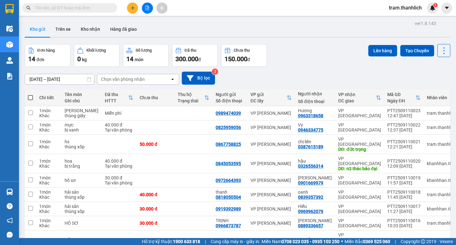
click at [131, 11] on button at bounding box center [132, 8] width 11 height 11
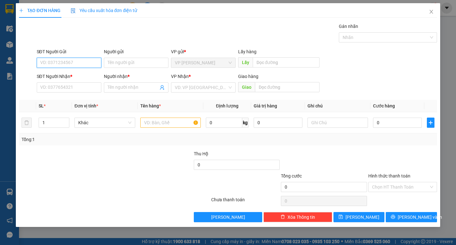
click at [86, 65] on input "SĐT Người Gửi" at bounding box center [69, 63] width 65 height 10
click at [83, 73] on div "0901208906" at bounding box center [68, 75] width 57 height 7
type input "0901208906"
type input "0933270897"
type input "ly"
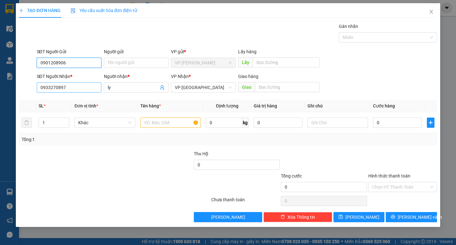
type input "0901208906"
click at [78, 88] on input "0933270897" at bounding box center [69, 87] width 65 height 10
type input "0913360352"
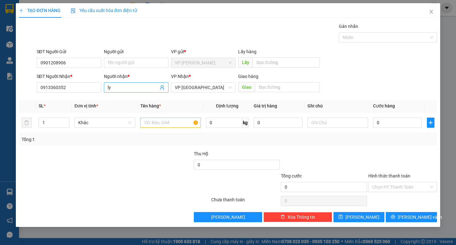
click at [131, 90] on input "ly" at bounding box center [133, 87] width 51 height 7
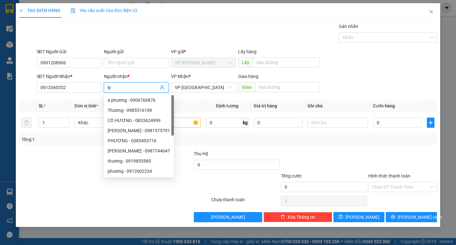
type input "l"
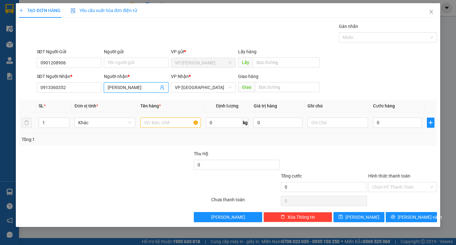
type input "[PERSON_NAME]"
click at [182, 122] on input "text" at bounding box center [170, 122] width 60 height 10
type input "hs"
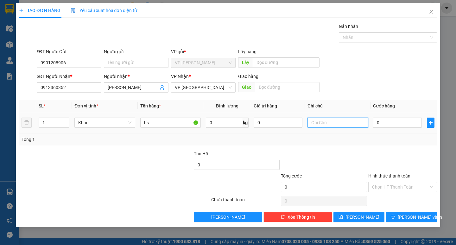
click at [331, 118] on input "text" at bounding box center [337, 122] width 60 height 10
type input "thùng xốp"
click at [394, 128] on div "0" at bounding box center [397, 122] width 49 height 13
click at [390, 124] on input "0" at bounding box center [397, 122] width 49 height 10
type input "3"
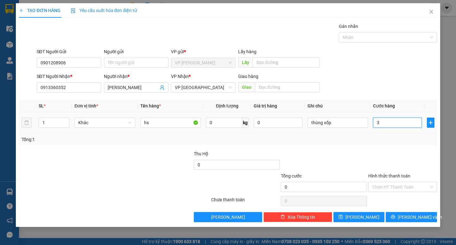
type input "3"
type input "30"
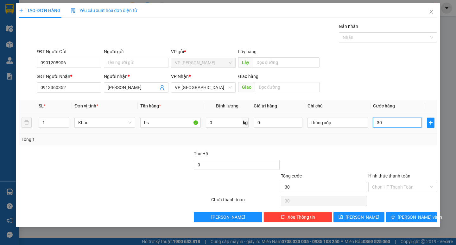
type input "300"
type input "3.000"
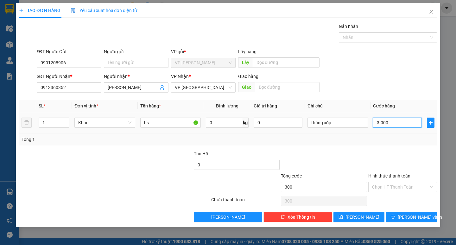
type input "3.000"
type input "30.000"
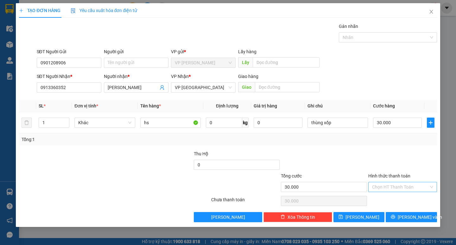
click at [387, 188] on input "Hình thức thanh toán" at bounding box center [400, 186] width 57 height 9
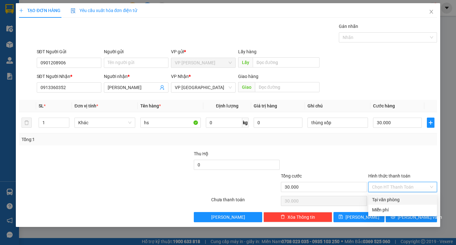
click at [383, 197] on div "Tại văn phòng" at bounding box center [402, 199] width 61 height 7
type input "0"
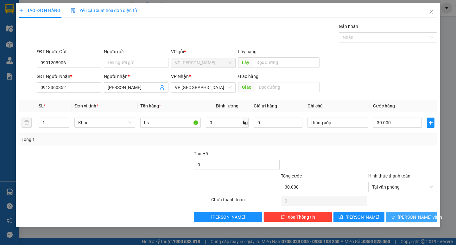
drag, startPoint x: 410, startPoint y: 217, endPoint x: 308, endPoint y: 152, distance: 120.9
click at [410, 217] on span "[PERSON_NAME] và In" at bounding box center [419, 216] width 44 height 7
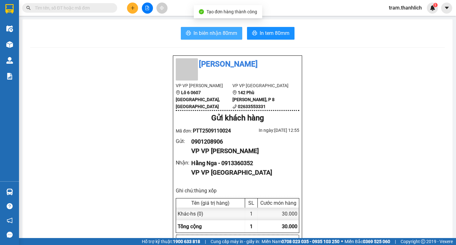
click at [199, 32] on span "In biên nhận 80mm" at bounding box center [215, 33] width 44 height 8
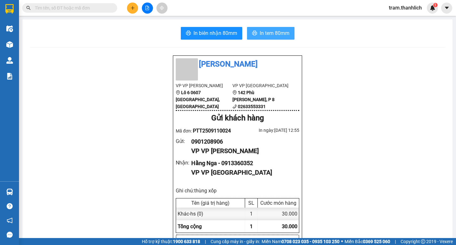
click at [287, 34] on button "In tem 80mm" at bounding box center [270, 33] width 47 height 13
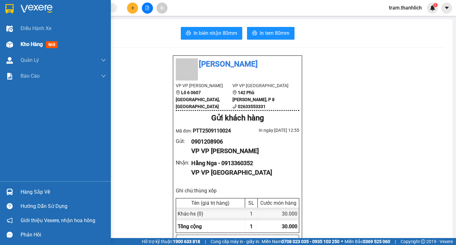
click at [18, 43] on div "Kho hàng mới" at bounding box center [55, 44] width 111 height 16
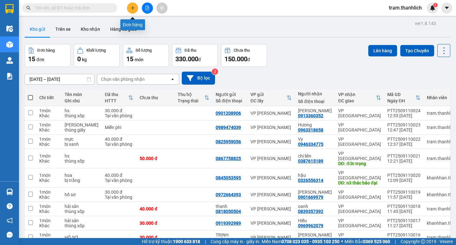
click at [134, 9] on icon "plus" at bounding box center [132, 8] width 4 height 4
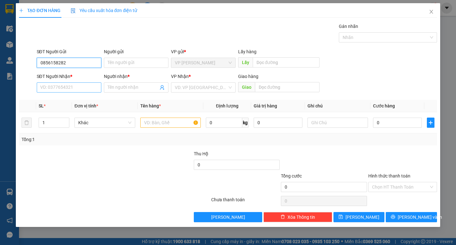
type input "0856158282"
click at [78, 86] on input "SĐT Người Nhận *" at bounding box center [69, 87] width 65 height 10
type input "0949978764"
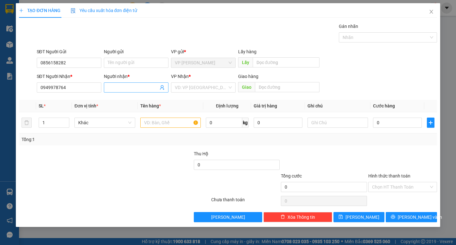
click at [116, 84] on input "Người nhận *" at bounding box center [133, 87] width 51 height 7
type input "a"
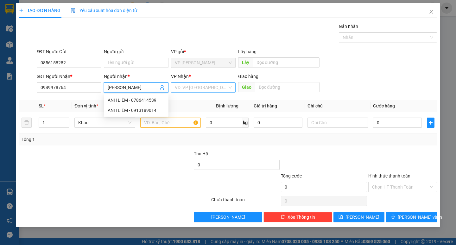
type input "[PERSON_NAME]"
click at [215, 83] on input "search" at bounding box center [201, 87] width 53 height 9
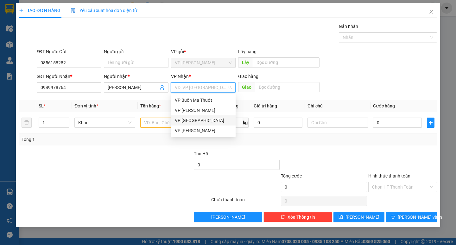
click at [200, 119] on div "VP [GEOGRAPHIC_DATA]" at bounding box center [203, 120] width 57 height 7
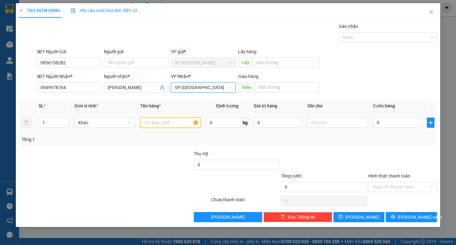
click at [169, 121] on input "text" at bounding box center [170, 122] width 60 height 10
type input "h"
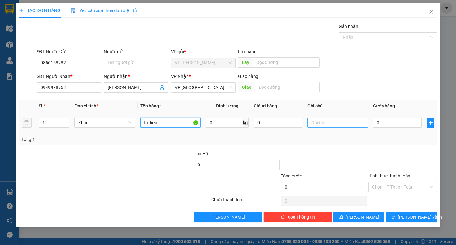
type input "tài liệu"
click at [350, 126] on input "text" at bounding box center [337, 122] width 60 height 10
type input "thùng giấy (gửi xe 17h00)"
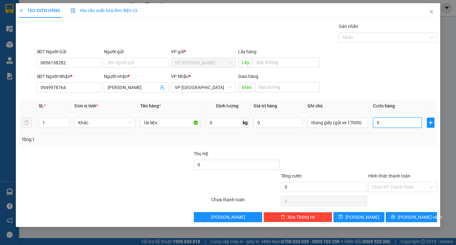
click at [400, 126] on input "0" at bounding box center [397, 122] width 49 height 10
type input "3"
type input "30"
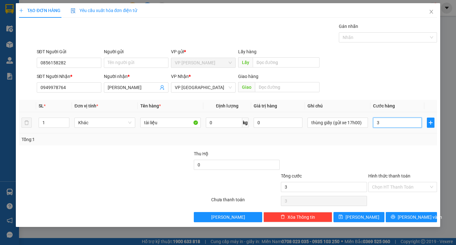
type input "30"
type input "300"
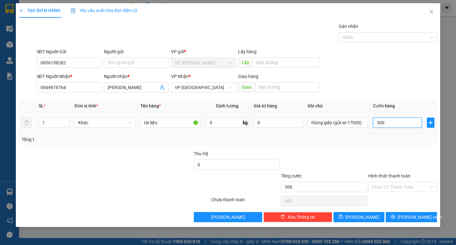
type input "3.000"
type input "30.000"
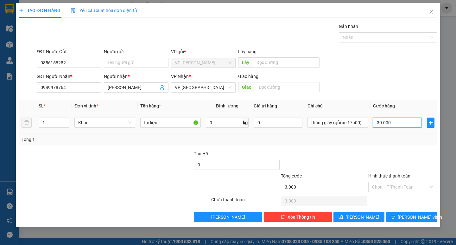
type input "30.000"
click at [396, 186] on input "Hình thức thanh toán" at bounding box center [400, 186] width 57 height 9
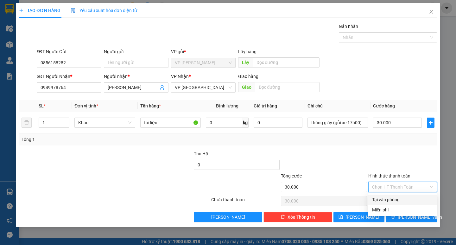
click at [394, 200] on div "Tại văn phòng" at bounding box center [402, 199] width 61 height 7
type input "0"
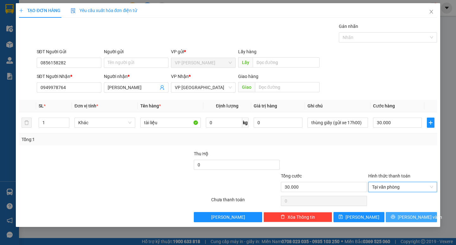
click at [405, 217] on button "[PERSON_NAME] và In" at bounding box center [410, 217] width 51 height 10
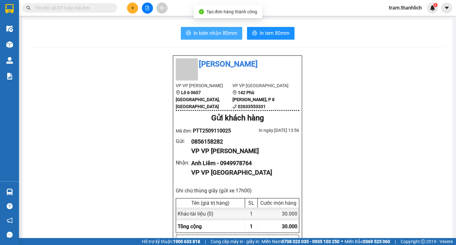
click at [220, 32] on span "In biên nhận 80mm" at bounding box center [215, 33] width 44 height 8
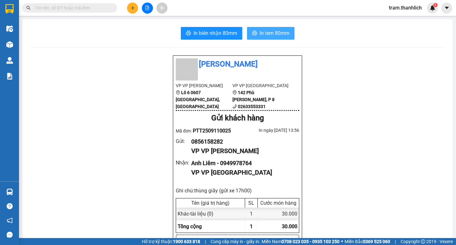
click at [277, 34] on span "In tem 80mm" at bounding box center [274, 33] width 30 height 8
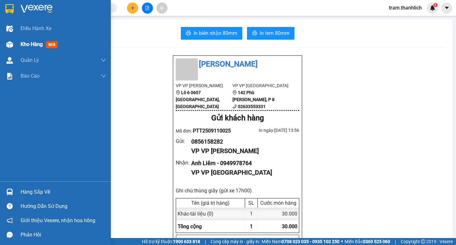
click at [16, 44] on div "Kho hàng mới" at bounding box center [55, 44] width 111 height 16
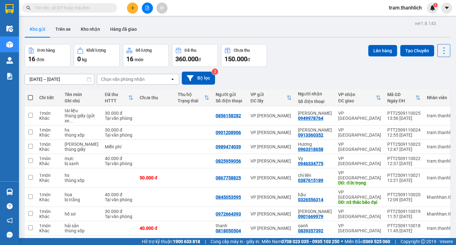
click at [30, 96] on span at bounding box center [30, 97] width 5 height 5
click at [30, 94] on input "checkbox" at bounding box center [30, 94] width 0 height 0
checkbox input "true"
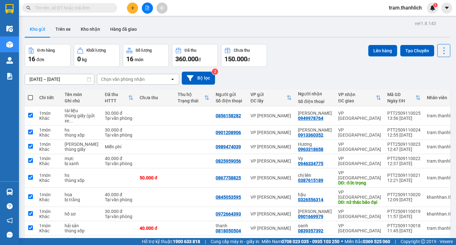
checkbox input "true"
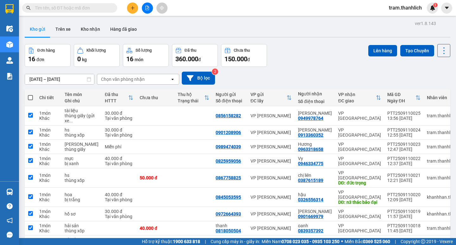
checkbox input "true"
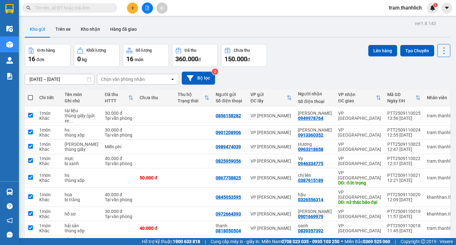
checkbox input "true"
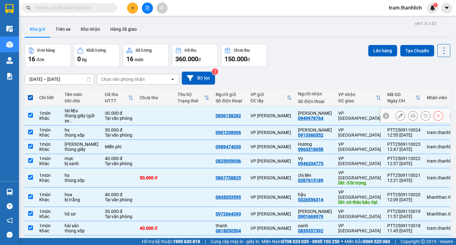
click at [30, 113] on input "checkbox" at bounding box center [30, 115] width 5 height 5
checkbox input "false"
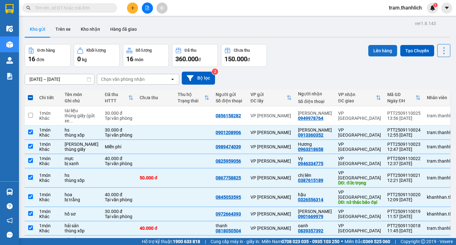
click at [373, 51] on button "Lên hàng" at bounding box center [382, 50] width 29 height 11
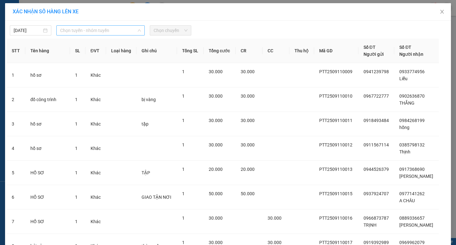
click at [91, 33] on span "Chọn tuyến - nhóm tuyến" at bounding box center [100, 30] width 81 height 9
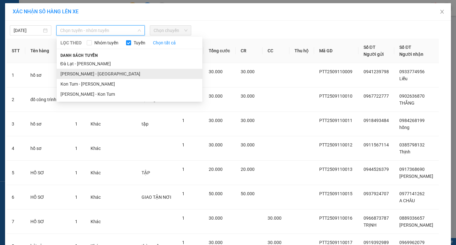
click at [90, 72] on li "[PERSON_NAME] - [GEOGRAPHIC_DATA]" at bounding box center [130, 74] width 146 height 10
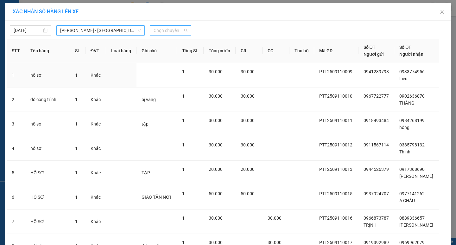
click at [173, 32] on span "Chọn chuyến" at bounding box center [170, 30] width 34 height 9
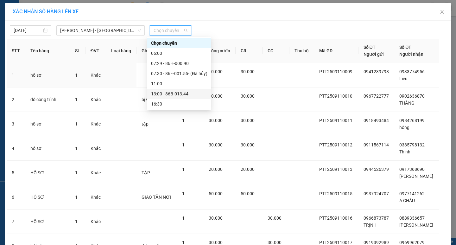
click at [172, 89] on div "13:00 - 86B-013.44" at bounding box center [179, 94] width 64 height 10
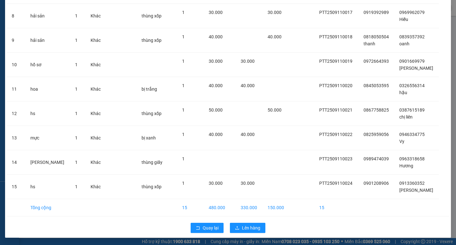
scroll to position [234, 0]
click at [246, 224] on span "Lên hàng" at bounding box center [251, 227] width 18 height 7
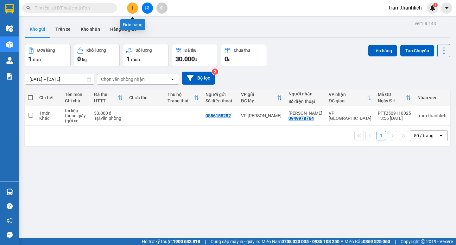
click at [131, 3] on button at bounding box center [132, 8] width 11 height 11
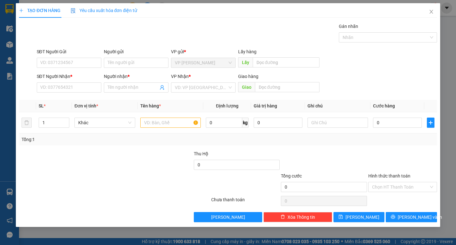
click at [45, 54] on div "SĐT Người Gửi" at bounding box center [69, 51] width 65 height 7
click at [45, 58] on input "SĐT Người Gửi" at bounding box center [69, 63] width 65 height 10
click at [61, 77] on div "0987290853 - a tố đồ chay." at bounding box center [68, 75] width 57 height 7
type input "0987290853"
type input "a tố đồ chay."
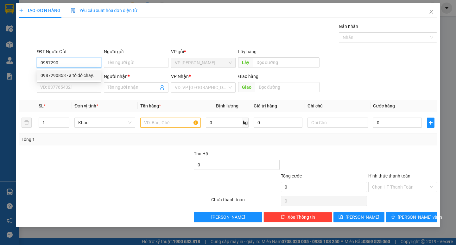
type input "0903161644"
type input "TRÂM"
type input "0987290853"
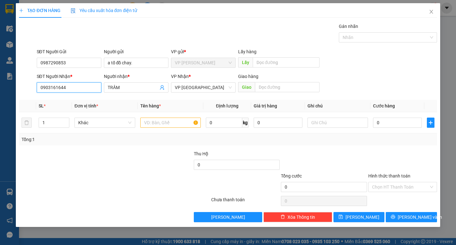
click at [79, 90] on input "0903161644" at bounding box center [69, 87] width 65 height 10
type input "0978679111"
click at [144, 86] on input "TRÂM" at bounding box center [133, 87] width 51 height 7
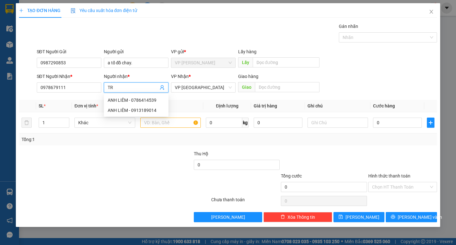
type input "T"
click at [203, 90] on span "VP [GEOGRAPHIC_DATA]" at bounding box center [203, 87] width 57 height 9
type input "Anh Tài"
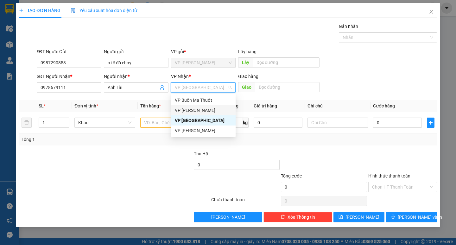
click at [199, 109] on div "VP [PERSON_NAME]" at bounding box center [203, 110] width 57 height 7
click at [201, 111] on div "VP [PERSON_NAME]" at bounding box center [203, 110] width 57 height 7
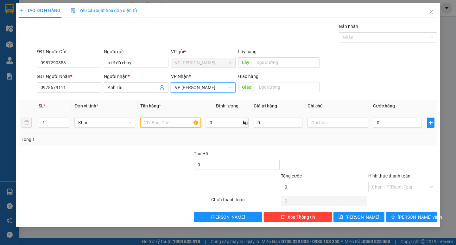
click at [167, 121] on input "text" at bounding box center [170, 122] width 60 height 10
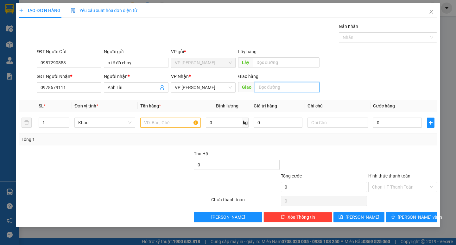
click at [274, 88] on input "text" at bounding box center [287, 87] width 65 height 10
type input "g"
type input "[PERSON_NAME]"
drag, startPoint x: 150, startPoint y: 128, endPoint x: 154, endPoint y: 123, distance: 6.8
click at [153, 125] on div at bounding box center [170, 122] width 60 height 13
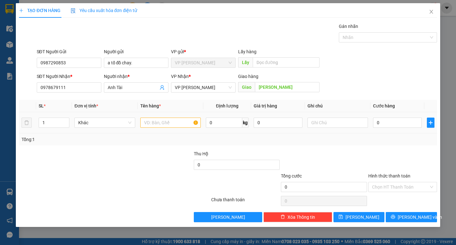
click at [154, 123] on input "text" at bounding box center [170, 122] width 60 height 10
type input "t"
type input "mắm chay"
click at [325, 123] on input "text" at bounding box center [337, 122] width 60 height 10
type input "thùng giấy"
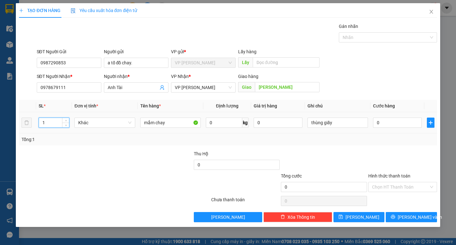
click at [53, 121] on input "1" at bounding box center [54, 122] width 30 height 9
type input "2"
click at [382, 126] on input "0" at bounding box center [397, 122] width 49 height 10
type input "1"
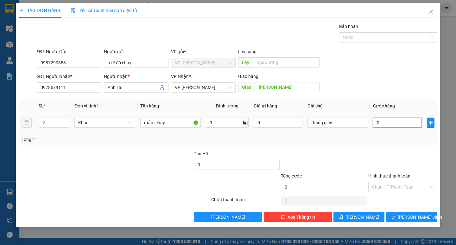
type input "1"
type input "14"
type input "140"
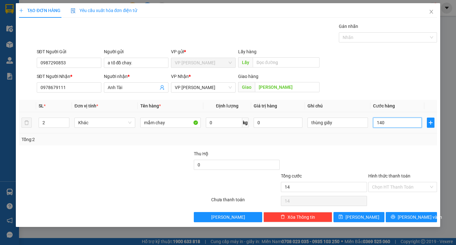
type input "140"
type input "1.400"
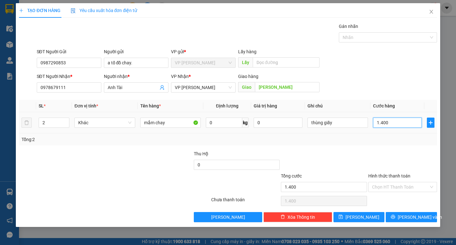
type input "14.000"
type input "140.000"
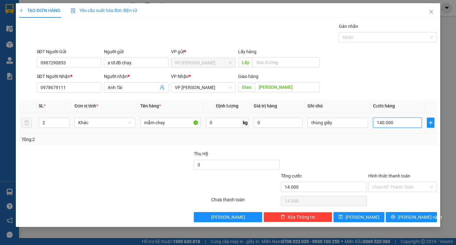
type input "140.000"
click at [381, 184] on input "Hình thức thanh toán" at bounding box center [400, 186] width 57 height 9
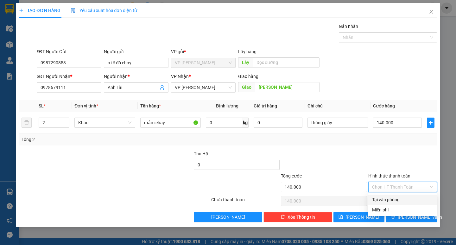
click at [386, 196] on div "Tại văn phòng" at bounding box center [402, 199] width 61 height 7
type input "0"
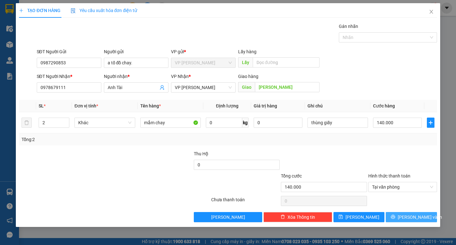
click at [417, 216] on span "[PERSON_NAME] và In" at bounding box center [419, 216] width 44 height 7
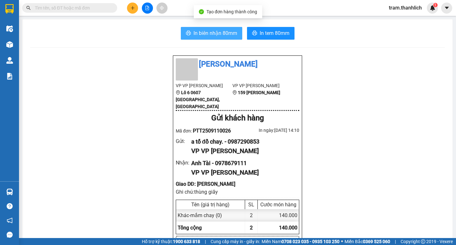
click at [228, 38] on button "In biên nhận 80mm" at bounding box center [211, 33] width 61 height 13
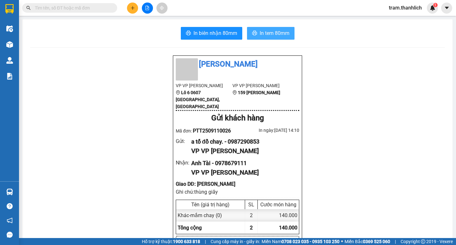
click at [270, 33] on span "In tem 80mm" at bounding box center [274, 33] width 30 height 8
click at [266, 33] on span "In tem 80mm" at bounding box center [274, 33] width 30 height 8
click at [132, 9] on icon "plus" at bounding box center [132, 8] width 4 height 4
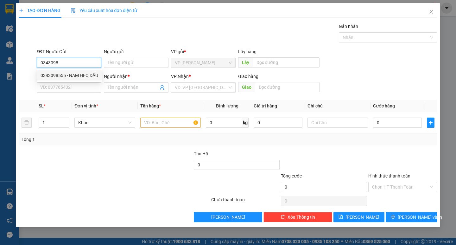
click at [71, 73] on div "0343098555 - NAM HEO DẦU" at bounding box center [69, 75] width 58 height 7
type input "0343098555"
type input "NAM HEO DẦU"
type input "0903747232"
type input "[PERSON_NAME]"
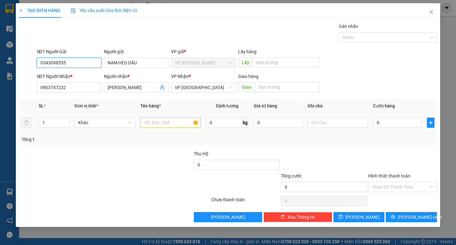
type input "0343098555"
click at [177, 128] on div at bounding box center [170, 122] width 60 height 13
click at [169, 123] on input "text" at bounding box center [170, 122] width 60 height 10
type input "heo péc"
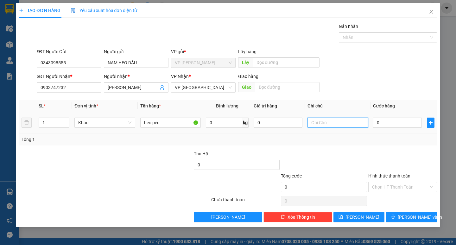
click at [332, 121] on input "text" at bounding box center [337, 122] width 60 height 10
type input "h"
type input "hộp giấy"
click at [395, 121] on input "0" at bounding box center [397, 122] width 49 height 10
type input "5"
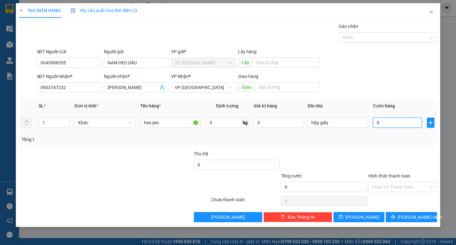
type input "5"
type input "50"
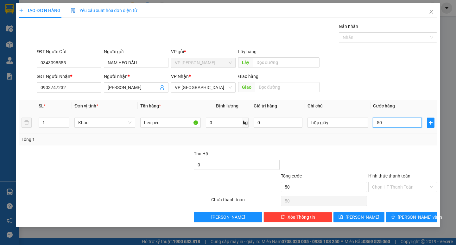
type input "500"
type input "5.000"
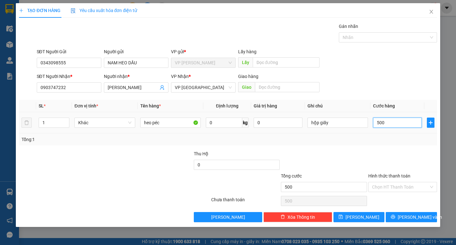
type input "5.000"
type input "50.000"
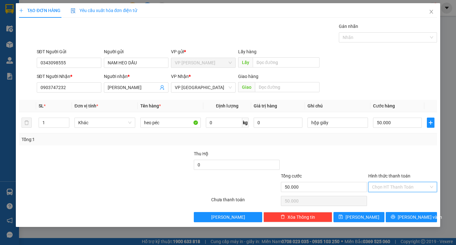
click at [383, 190] on input "Hình thức thanh toán" at bounding box center [400, 186] width 57 height 9
click at [387, 198] on div "Tại văn phòng" at bounding box center [402, 199] width 61 height 7
type input "0"
click at [409, 220] on span "[PERSON_NAME] và In" at bounding box center [419, 216] width 44 height 7
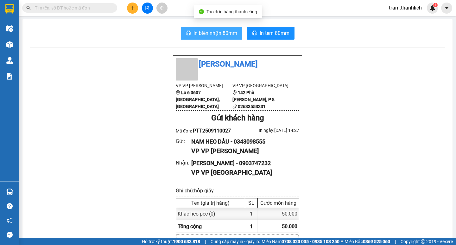
click at [190, 36] on button "In biên nhận 80mm" at bounding box center [211, 33] width 61 height 13
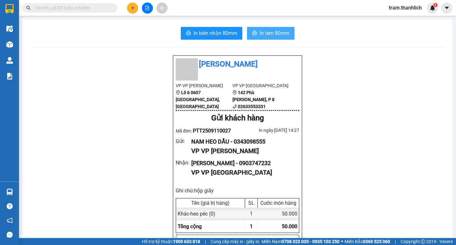
click at [276, 27] on button "In tem 80mm" at bounding box center [270, 33] width 47 height 13
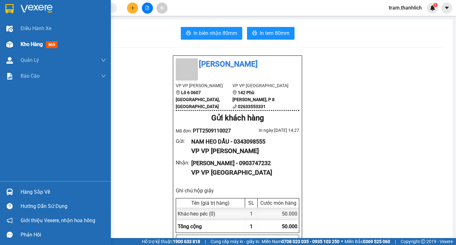
click at [15, 43] on div at bounding box center [9, 44] width 11 height 11
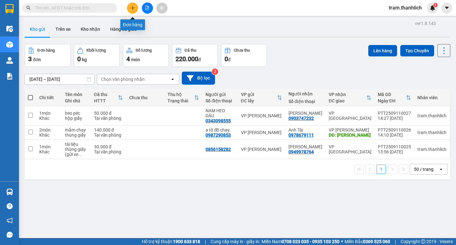
click at [133, 7] on icon "plus" at bounding box center [132, 8] width 4 height 4
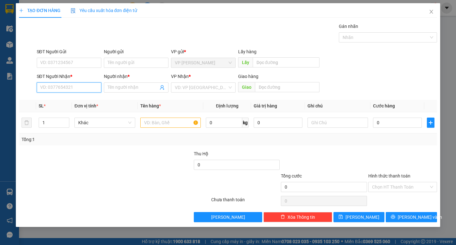
click at [69, 88] on input "SĐT Người Nhận *" at bounding box center [69, 87] width 65 height 10
type input "0977428024"
click at [69, 100] on div "0977428024 - chị thu" at bounding box center [68, 99] width 57 height 7
type input "chị thu"
type input "0977428024"
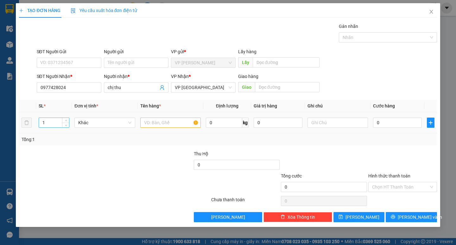
click at [58, 122] on input "1" at bounding box center [54, 122] width 30 height 9
type input "7"
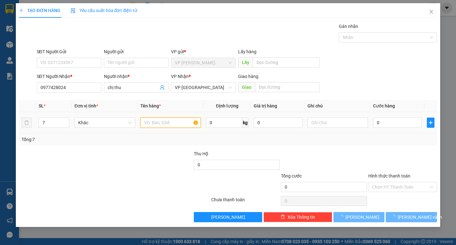
click at [182, 127] on input "text" at bounding box center [170, 122] width 60 height 10
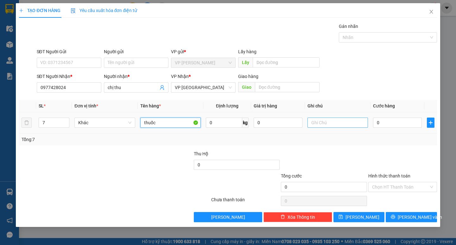
type input "thuốc"
click at [312, 127] on input "text" at bounding box center [337, 122] width 60 height 10
type input "thùng giấy"
click at [377, 123] on input "0" at bounding box center [397, 122] width 49 height 10
type input "2"
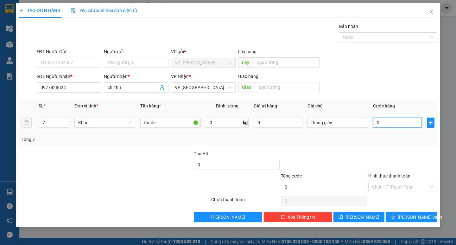
type input "2"
type input "21"
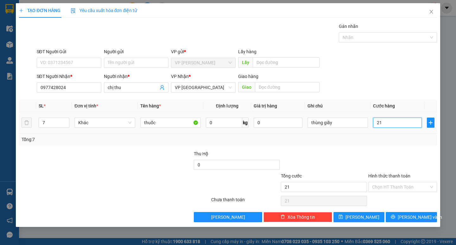
type input "210"
type input "2.100"
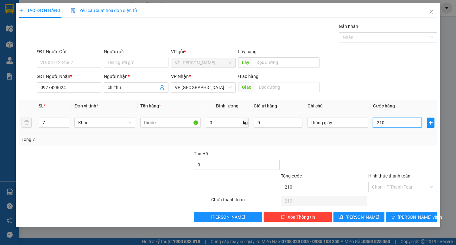
type input "2.100"
type input "21.000"
type input "210.000"
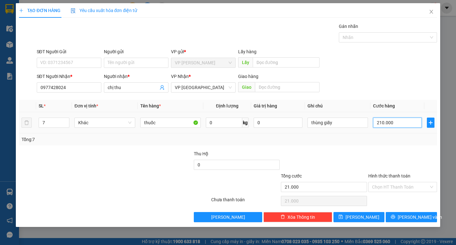
type input "210.000"
click at [407, 218] on span "[PERSON_NAME] và In" at bounding box center [419, 216] width 44 height 7
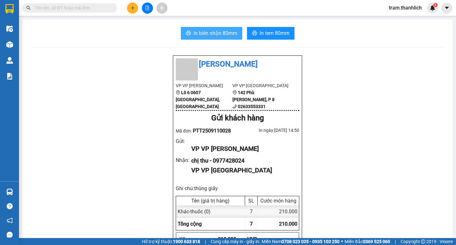
click at [204, 28] on button "In biên nhận 80mm" at bounding box center [211, 33] width 61 height 13
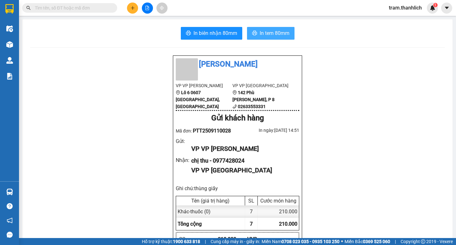
click at [271, 34] on span "In tem 80mm" at bounding box center [274, 33] width 30 height 8
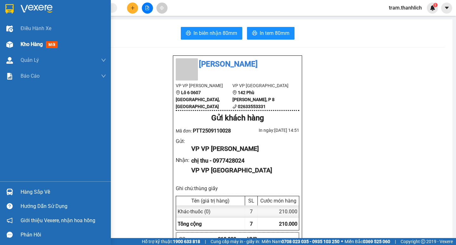
click at [18, 43] on div "Kho hàng mới" at bounding box center [55, 44] width 111 height 16
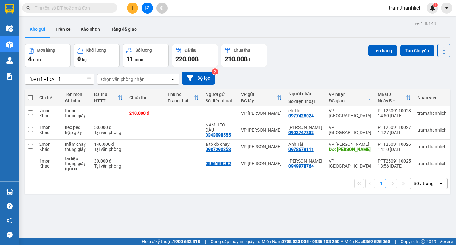
click at [133, 10] on icon "plus" at bounding box center [132, 8] width 4 height 4
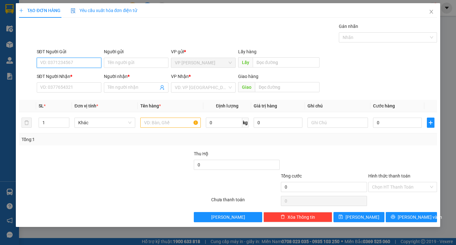
click at [92, 59] on input "SĐT Người Gửi" at bounding box center [69, 63] width 65 height 10
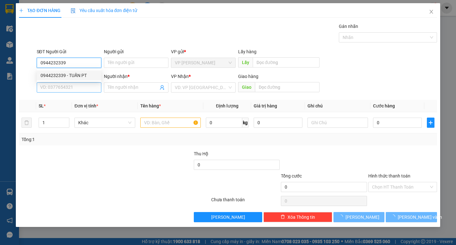
type input "0944232339"
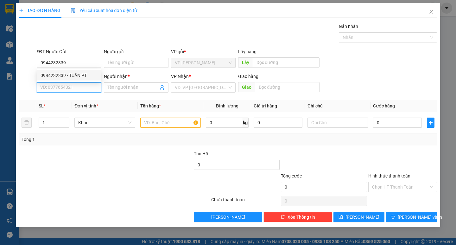
click at [85, 86] on input "SĐT Người Nhận *" at bounding box center [69, 87] width 65 height 10
click at [71, 87] on input "SĐT Người Nhận *" at bounding box center [69, 87] width 65 height 10
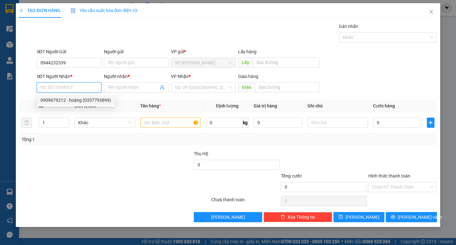
click at [73, 101] on div "0909679212 - hoàng (0337793899)" at bounding box center [75, 99] width 71 height 7
type input "0909679212"
type input "hoàng (0337793899)"
type input "[PERSON_NAME]"
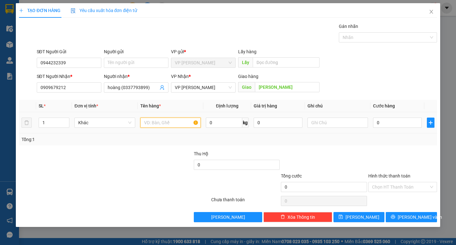
click at [183, 122] on input "text" at bounding box center [170, 122] width 60 height 10
type input "phu tùng xe"
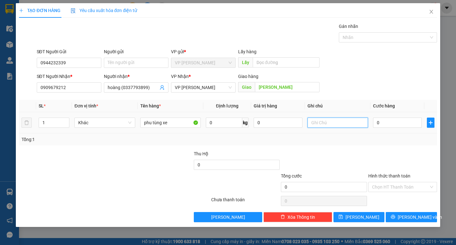
click at [315, 122] on input "text" at bounding box center [337, 122] width 60 height 10
click at [338, 124] on input "text" at bounding box center [337, 122] width 60 height 10
type input "k"
click at [394, 123] on input "0" at bounding box center [397, 122] width 49 height 10
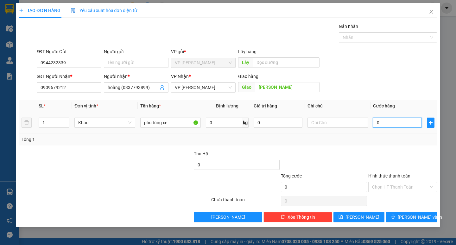
type input "8"
type input "80"
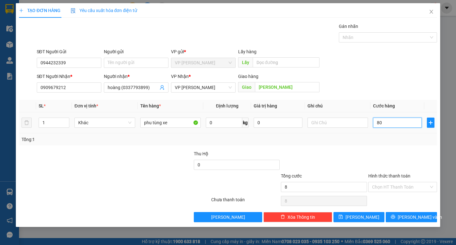
type input "80"
type input "800"
type input "8.000"
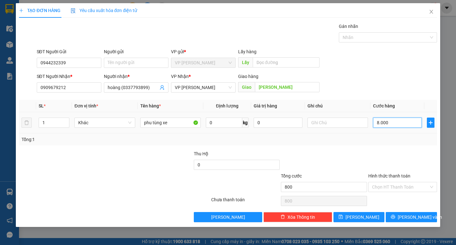
type input "8.000"
type input "80.000"
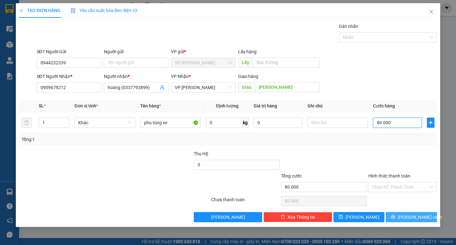
type input "80.000"
drag, startPoint x: 398, startPoint y: 216, endPoint x: 377, endPoint y: 195, distance: 29.8
click at [395, 213] on button "[PERSON_NAME] và In" at bounding box center [410, 217] width 51 height 10
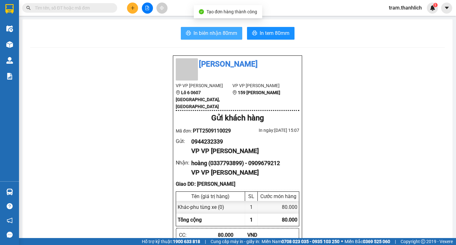
click at [209, 34] on span "In biên nhận 80mm" at bounding box center [215, 33] width 44 height 8
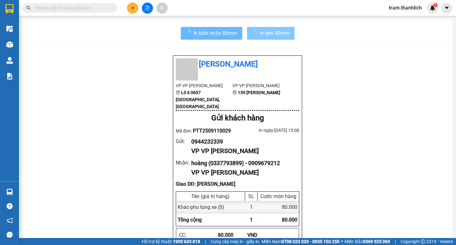
click at [276, 32] on span "In tem 80mm" at bounding box center [274, 33] width 30 height 8
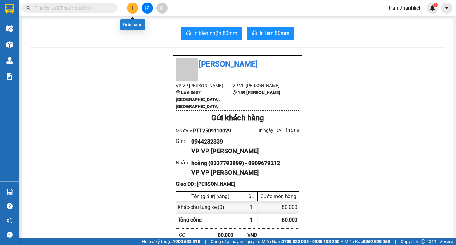
click at [131, 10] on button at bounding box center [132, 8] width 11 height 11
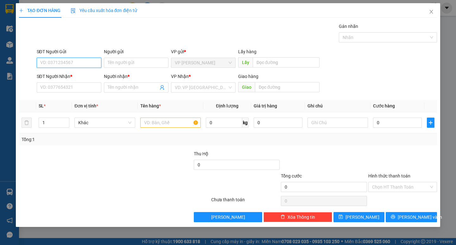
click at [72, 63] on input "SĐT Người Gửi" at bounding box center [69, 63] width 65 height 10
type input "0915037788"
click at [71, 76] on div "0915037788" at bounding box center [68, 75] width 57 height 7
type input "0913736815"
type input "A QUYỀN"
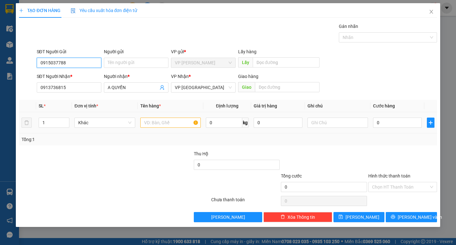
type input "0915037788"
click at [191, 119] on input "text" at bounding box center [170, 122] width 60 height 10
type input "giấy tờ"
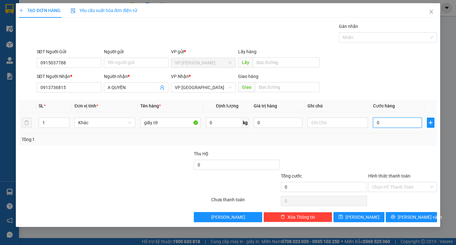
click at [389, 122] on input "0" at bounding box center [397, 122] width 49 height 10
type input "3"
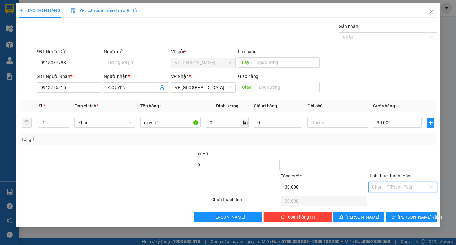
click at [407, 186] on input "Hình thức thanh toán" at bounding box center [400, 186] width 57 height 9
click at [404, 199] on div "Tại văn phòng" at bounding box center [402, 199] width 61 height 7
click at [406, 218] on span "[PERSON_NAME] và In" at bounding box center [419, 216] width 44 height 7
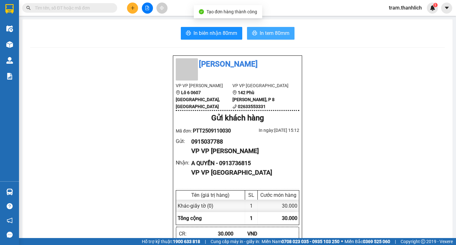
click at [268, 37] on span "In tem 80mm" at bounding box center [274, 33] width 30 height 8
click at [130, 11] on button at bounding box center [132, 8] width 11 height 11
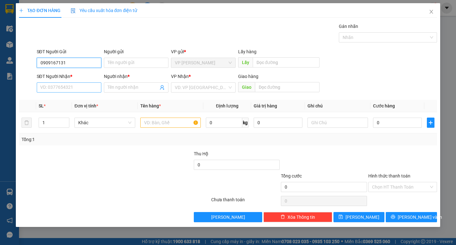
type input "0909167131"
click at [82, 90] on input "SĐT Người Nhận *" at bounding box center [69, 87] width 65 height 10
type input "0941782808"
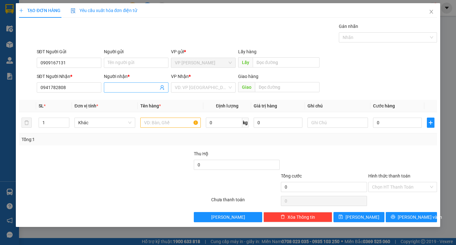
click at [115, 87] on input "Người nhận *" at bounding box center [133, 87] width 51 height 7
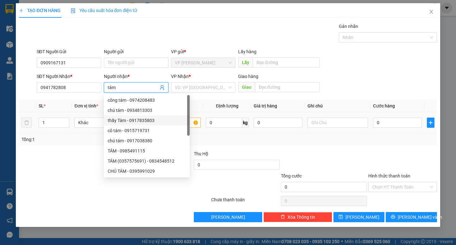
type input "tám"
click at [34, 153] on div at bounding box center [61, 161] width 87 height 22
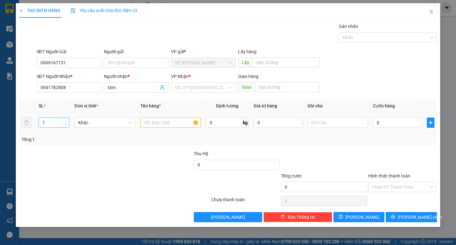
type input "2"
click at [65, 120] on icon "up" at bounding box center [66, 121] width 2 height 2
click at [193, 124] on input "text" at bounding box center [170, 122] width 60 height 10
click at [173, 127] on input "phu kiện xâ dựng" at bounding box center [170, 122] width 60 height 10
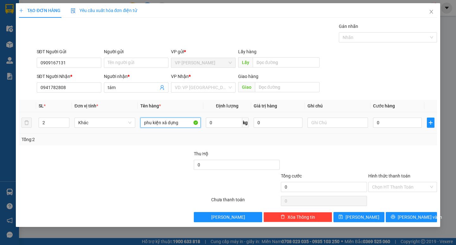
click at [174, 126] on input "phu kiện xâ dựng" at bounding box center [170, 122] width 60 height 10
type input "máy móc"
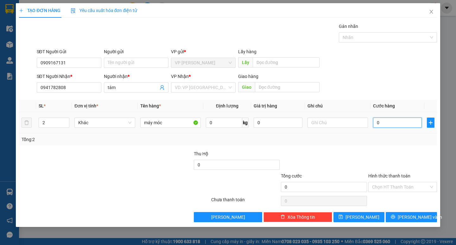
click at [413, 118] on input "0" at bounding box center [397, 122] width 49 height 10
type input "2"
type input "20"
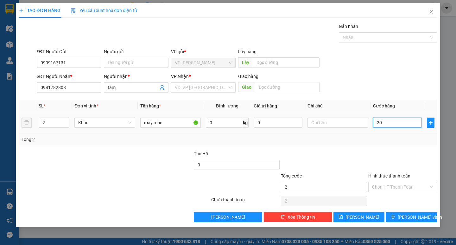
type input "20"
type input "200"
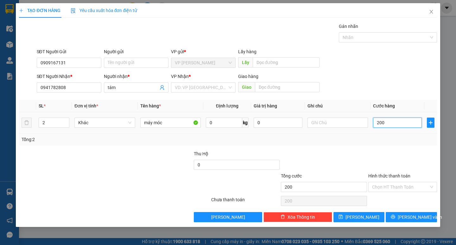
type input "2.000"
type input "20.000"
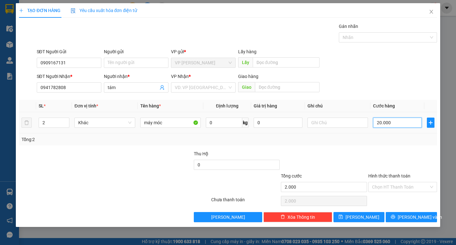
type input "20.000"
type input "200.000"
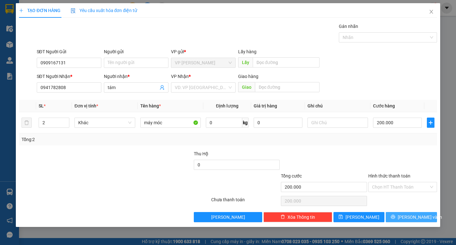
click at [406, 215] on span "[PERSON_NAME] và In" at bounding box center [419, 216] width 44 height 7
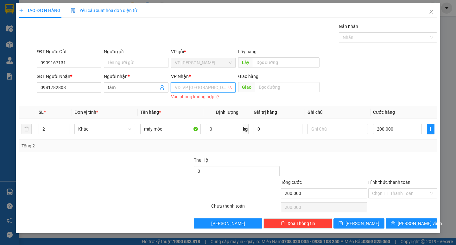
drag, startPoint x: 183, startPoint y: 89, endPoint x: 187, endPoint y: 104, distance: 15.3
click at [184, 89] on input "search" at bounding box center [201, 87] width 53 height 9
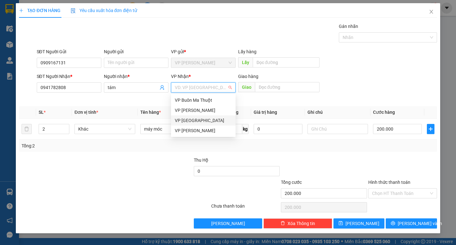
drag, startPoint x: 189, startPoint y: 120, endPoint x: 186, endPoint y: 117, distance: 3.8
click at [188, 119] on div "VP [GEOGRAPHIC_DATA]" at bounding box center [203, 120] width 57 height 7
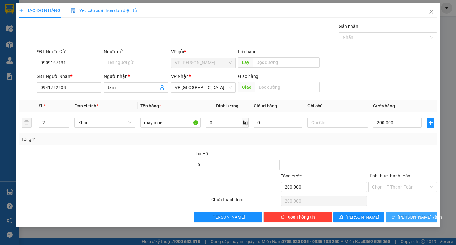
drag, startPoint x: 434, startPoint y: 214, endPoint x: 379, endPoint y: 191, distance: 59.7
click at [434, 214] on button "[PERSON_NAME] và In" at bounding box center [410, 217] width 51 height 10
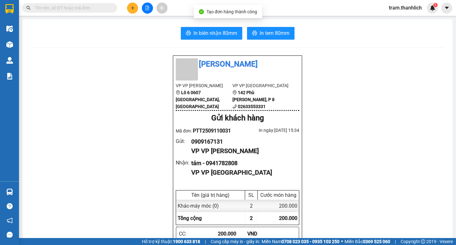
click at [206, 36] on span "In biên nhận 80mm" at bounding box center [215, 33] width 44 height 8
click at [276, 31] on span "In tem 80mm" at bounding box center [274, 33] width 30 height 8
click at [132, 8] on icon "plus" at bounding box center [132, 8] width 4 height 4
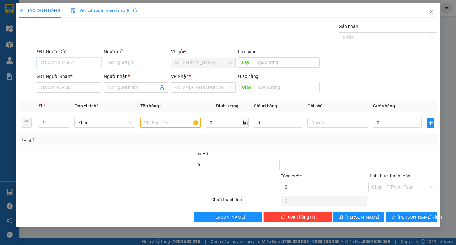
click at [79, 57] on div "SĐT Người Gửi" at bounding box center [69, 52] width 65 height 9
click at [78, 60] on input "SĐT Người Gửi" at bounding box center [69, 63] width 65 height 10
type input "0789320420"
click at [76, 86] on input "SĐT Người Nhận *" at bounding box center [69, 87] width 65 height 10
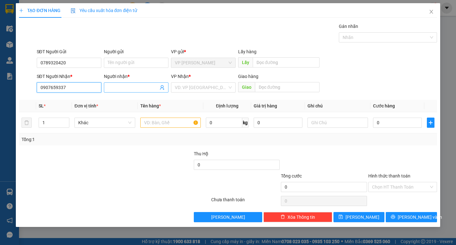
type input "0907659337"
click at [123, 85] on input "Người nhận *" at bounding box center [133, 87] width 51 height 7
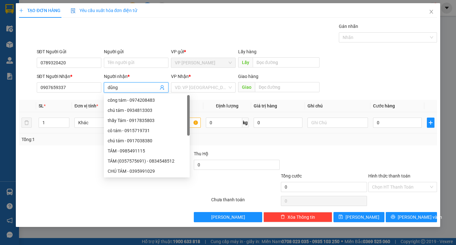
type input "dũng"
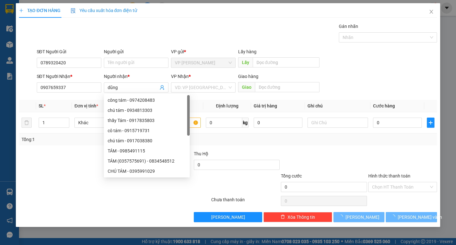
drag, startPoint x: 40, startPoint y: 181, endPoint x: 66, endPoint y: 164, distance: 31.0
click at [41, 181] on div at bounding box center [79, 183] width 122 height 22
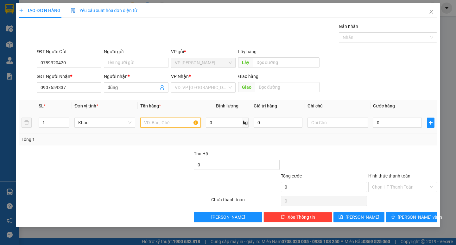
click at [192, 122] on input "text" at bounding box center [170, 122] width 60 height 10
type input "tranh cát"
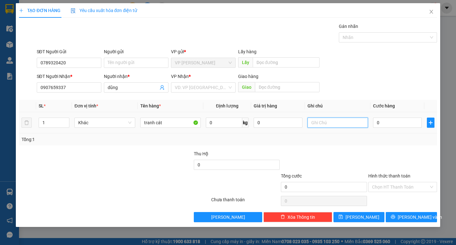
click at [337, 120] on input "text" at bounding box center [337, 122] width 60 height 10
drag, startPoint x: 383, startPoint y: 120, endPoint x: 385, endPoint y: 122, distance: 3.4
click at [383, 120] on input "0" at bounding box center [397, 122] width 49 height 10
type input "4"
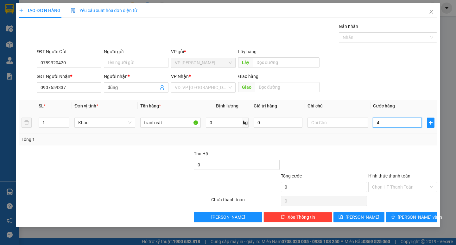
type input "4"
type input "40"
type input "400"
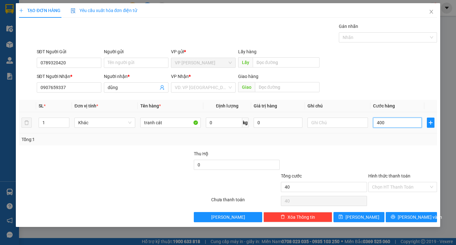
type input "400"
type input "4.000"
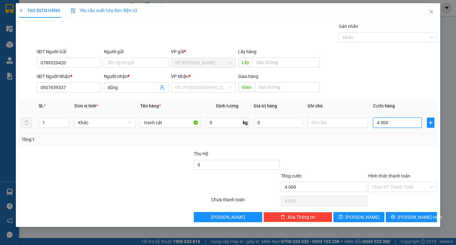
type input "40.000"
click at [409, 218] on span "[PERSON_NAME] và In" at bounding box center [419, 216] width 44 height 7
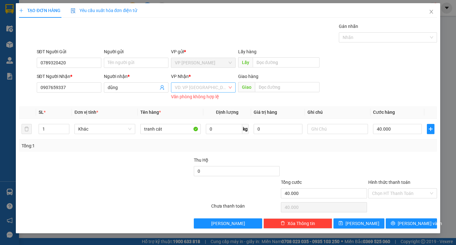
drag, startPoint x: 189, startPoint y: 86, endPoint x: 189, endPoint y: 90, distance: 4.1
click at [189, 86] on input "search" at bounding box center [201, 87] width 53 height 9
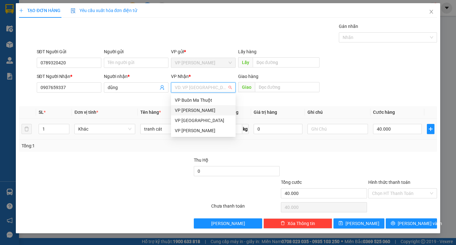
drag, startPoint x: 195, startPoint y: 115, endPoint x: 254, endPoint y: 139, distance: 64.0
click at [196, 115] on div "VP Buôn Ma Thuột VP [PERSON_NAME] VP Đà Lạt VP [PERSON_NAME]" at bounding box center [203, 115] width 65 height 40
drag, startPoint x: 195, startPoint y: 120, endPoint x: 284, endPoint y: 147, distance: 93.7
click at [195, 120] on div "VP [GEOGRAPHIC_DATA]" at bounding box center [203, 120] width 57 height 7
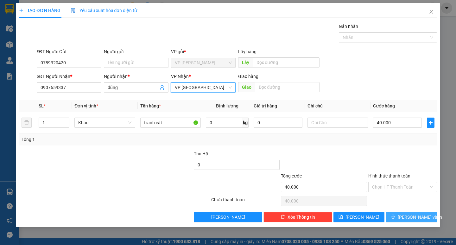
click at [396, 220] on button "[PERSON_NAME] và In" at bounding box center [410, 217] width 51 height 10
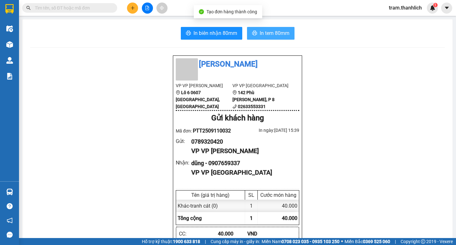
click at [277, 29] on span "In tem 80mm" at bounding box center [274, 33] width 30 height 8
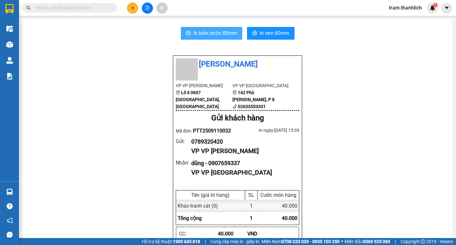
click at [193, 36] on span "In biên nhận 80mm" at bounding box center [215, 33] width 44 height 8
